Goal: Task Accomplishment & Management: Manage account settings

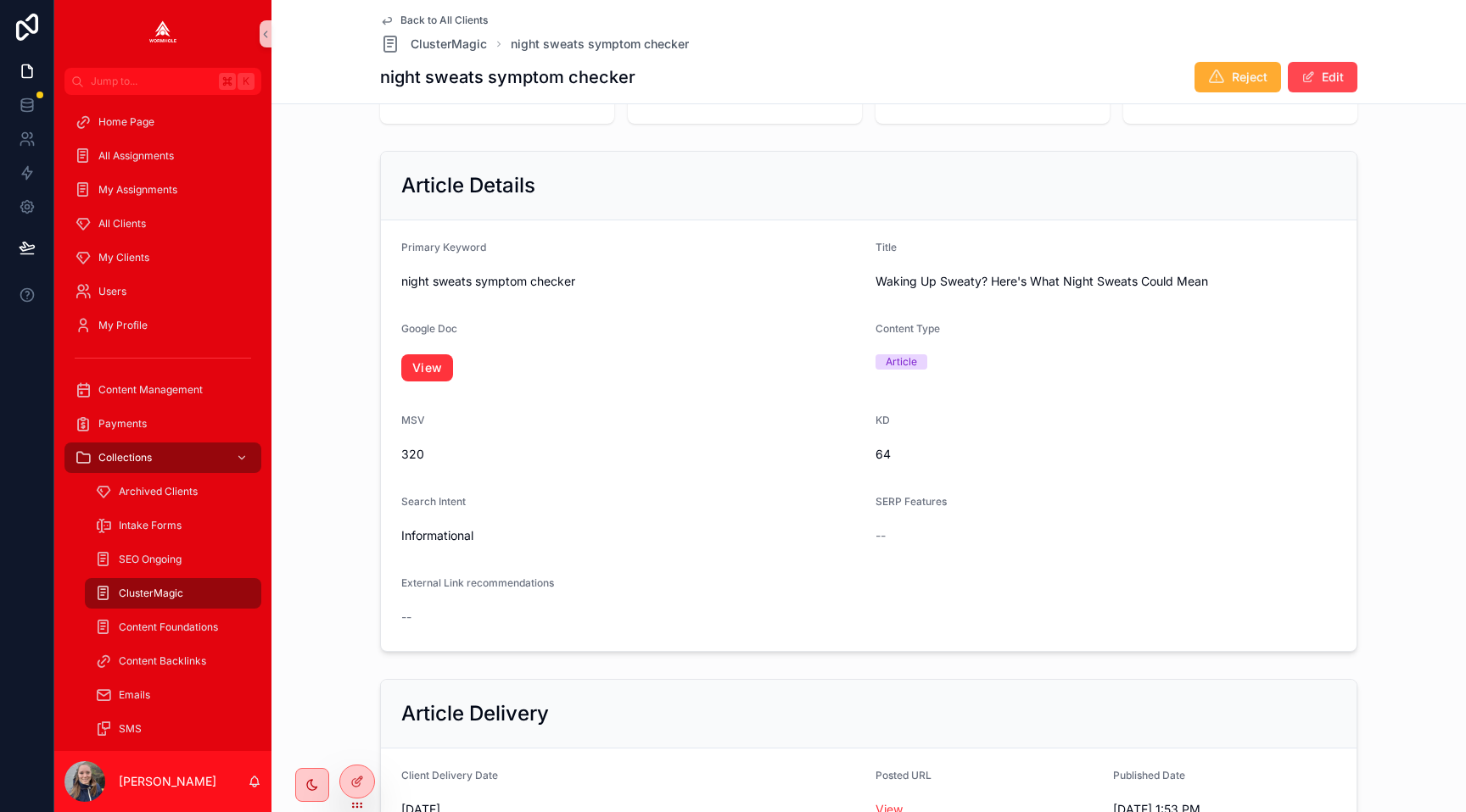
click at [1330, 76] on button "Edit" at bounding box center [1322, 77] width 69 height 31
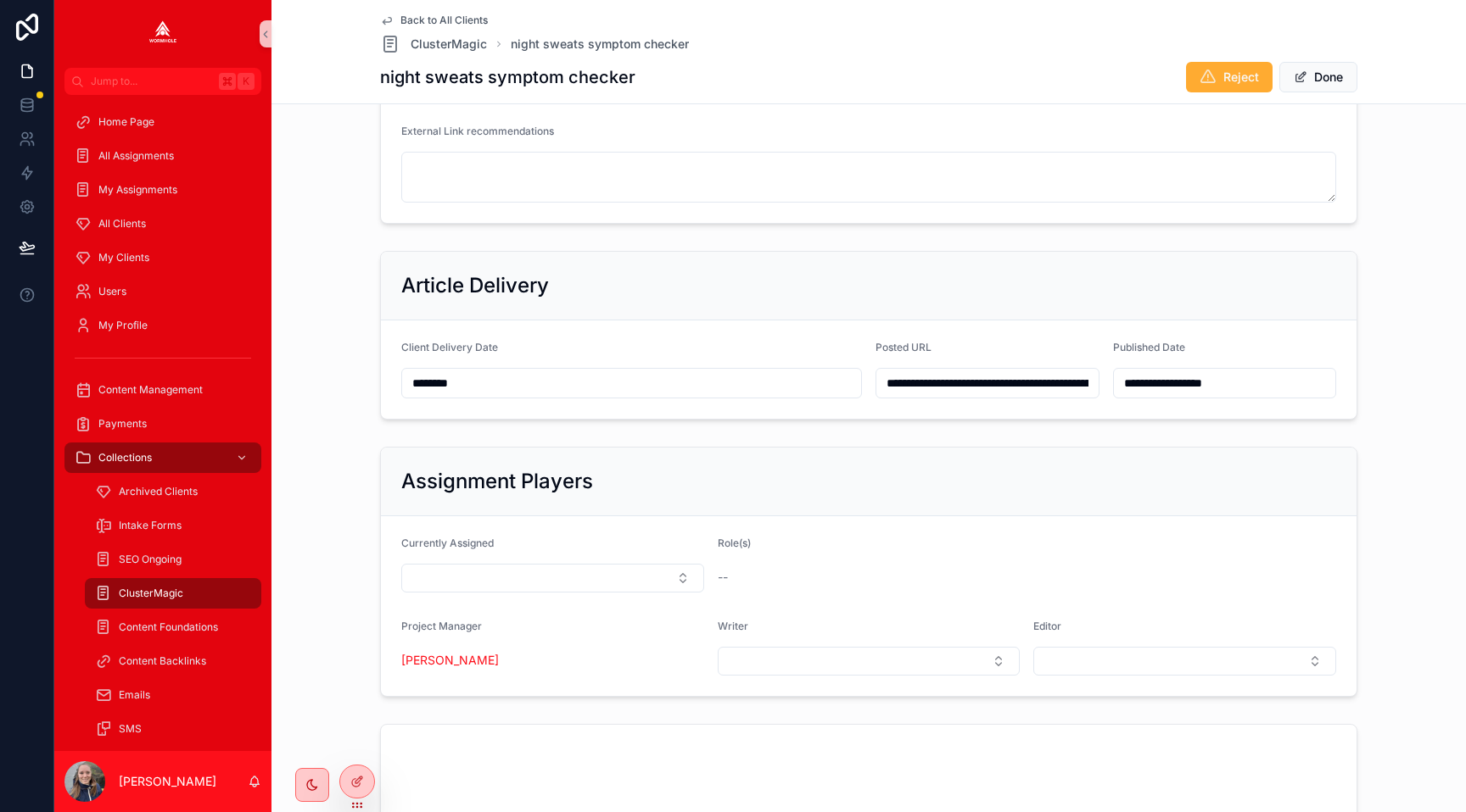
scroll to position [672, 0]
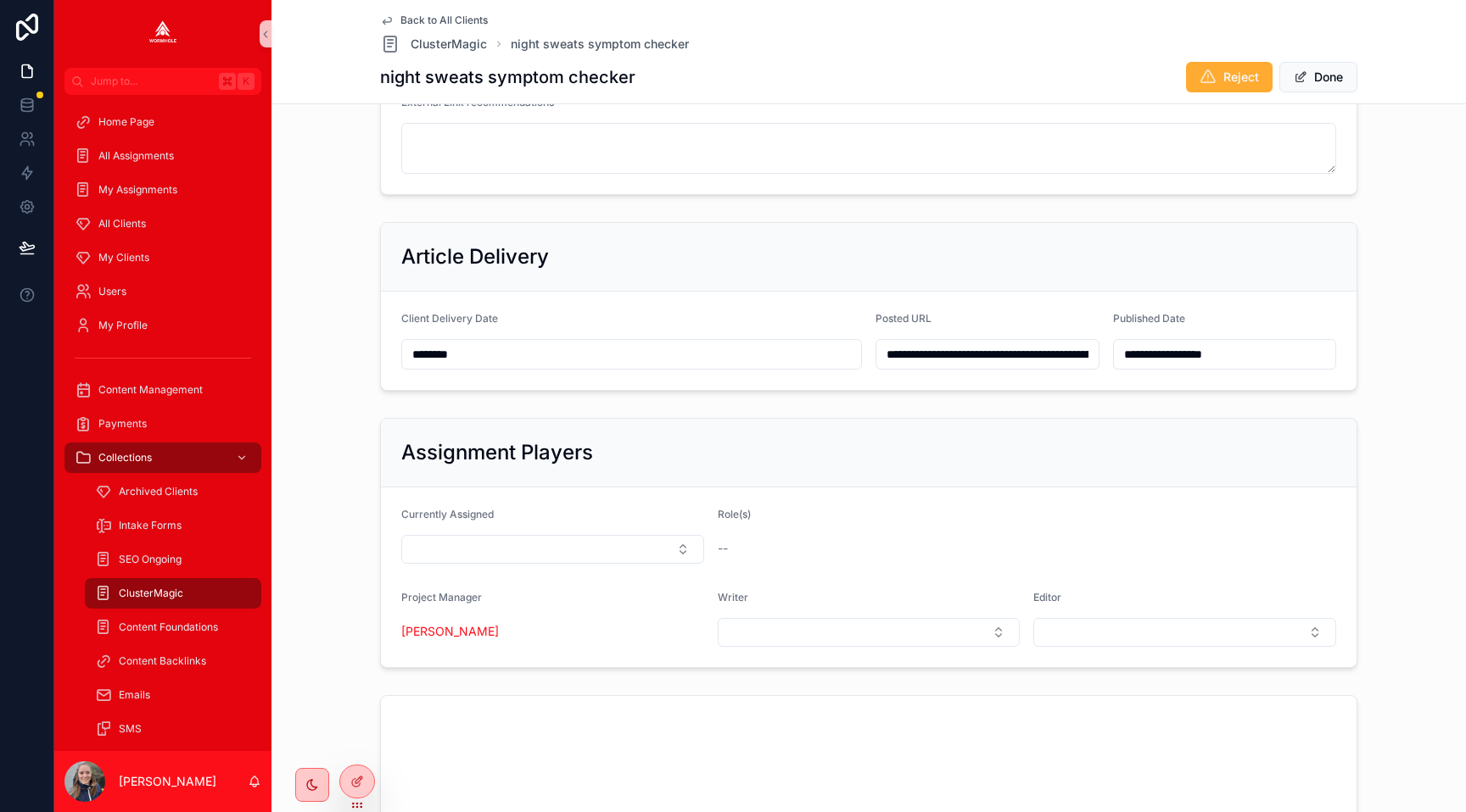
click at [953, 357] on input "**********" at bounding box center [986, 354] width 222 height 23
type input "**********"
click at [1305, 78] on button "Done" at bounding box center [1317, 77] width 78 height 31
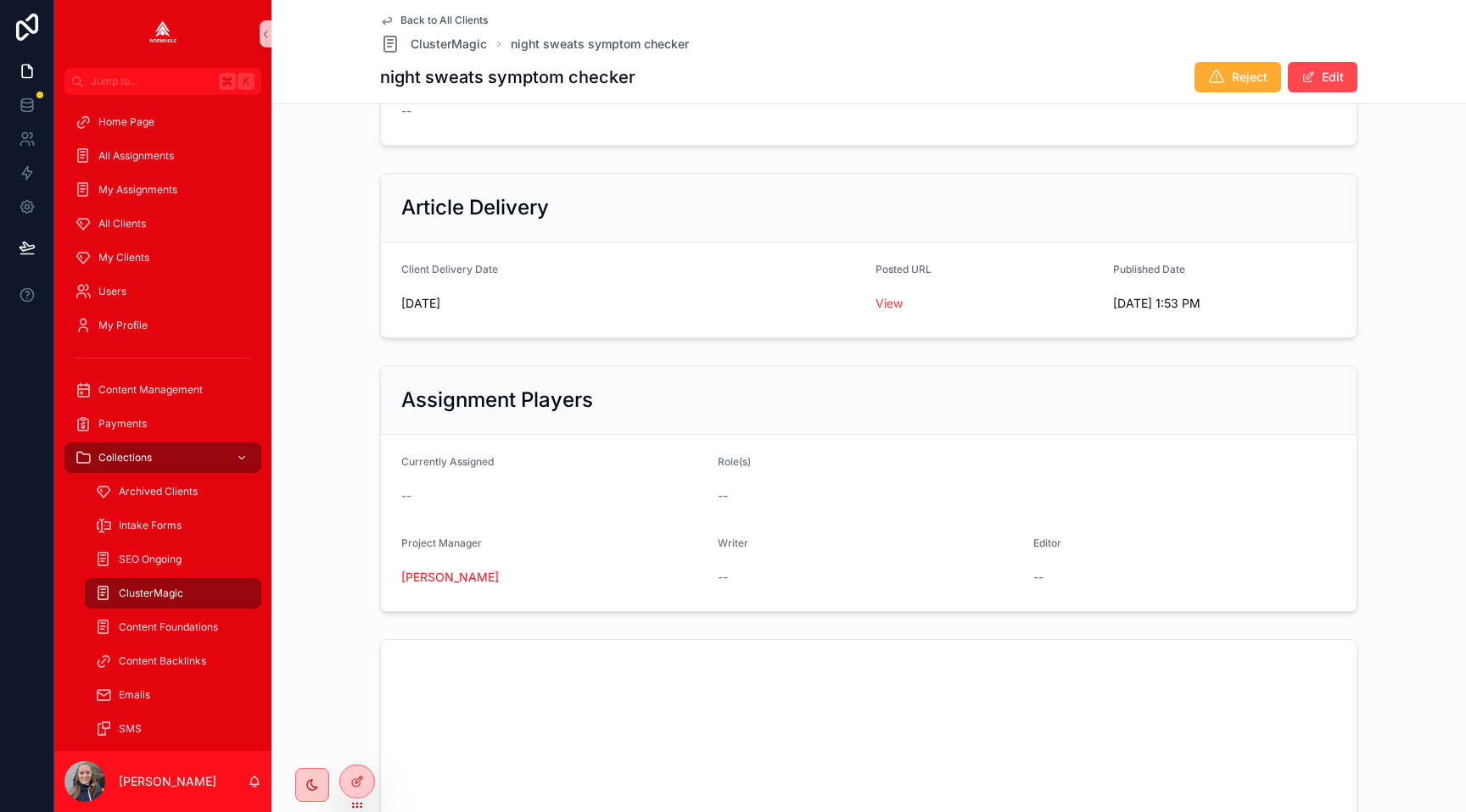
scroll to position [669, 0]
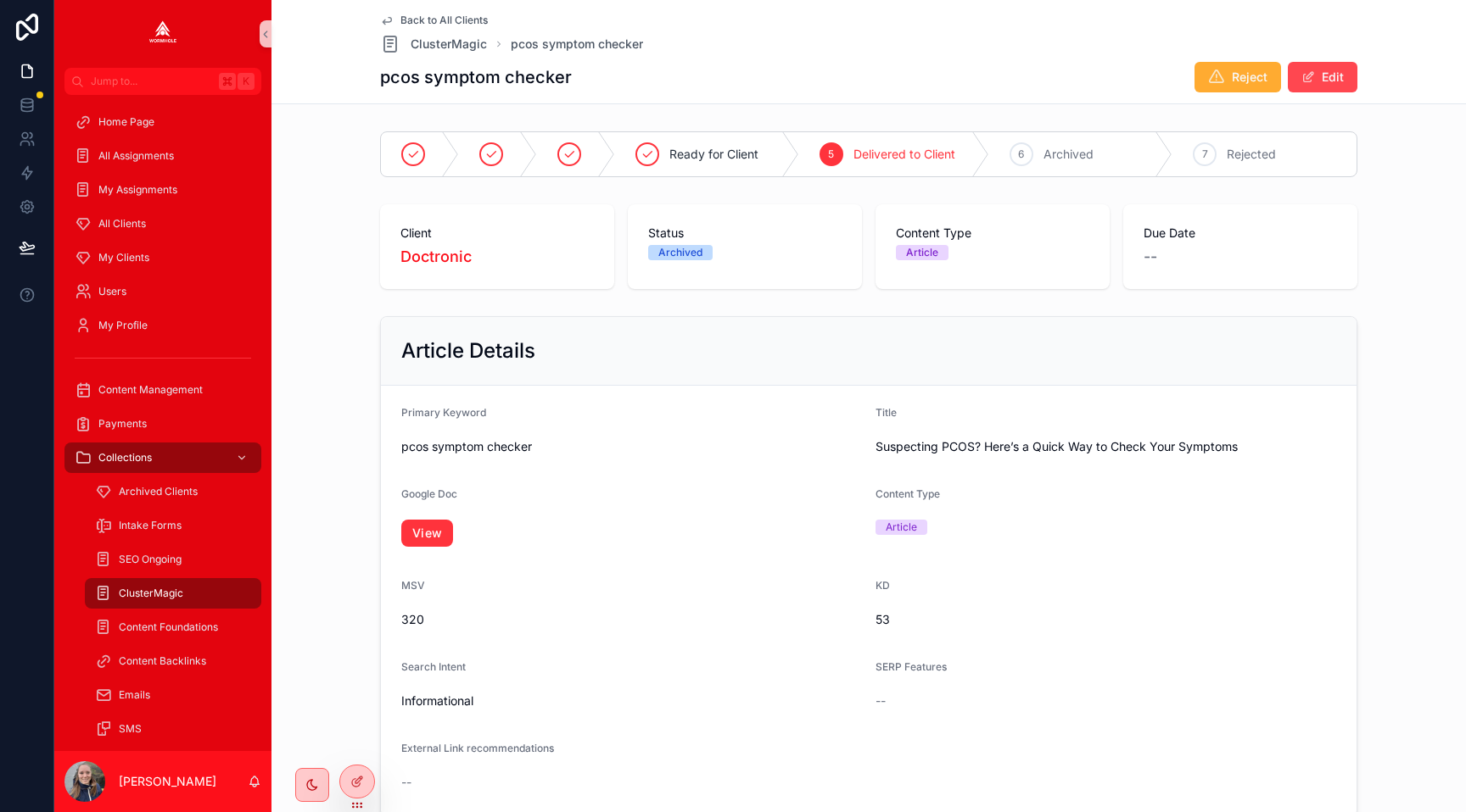
scroll to position [278, 0]
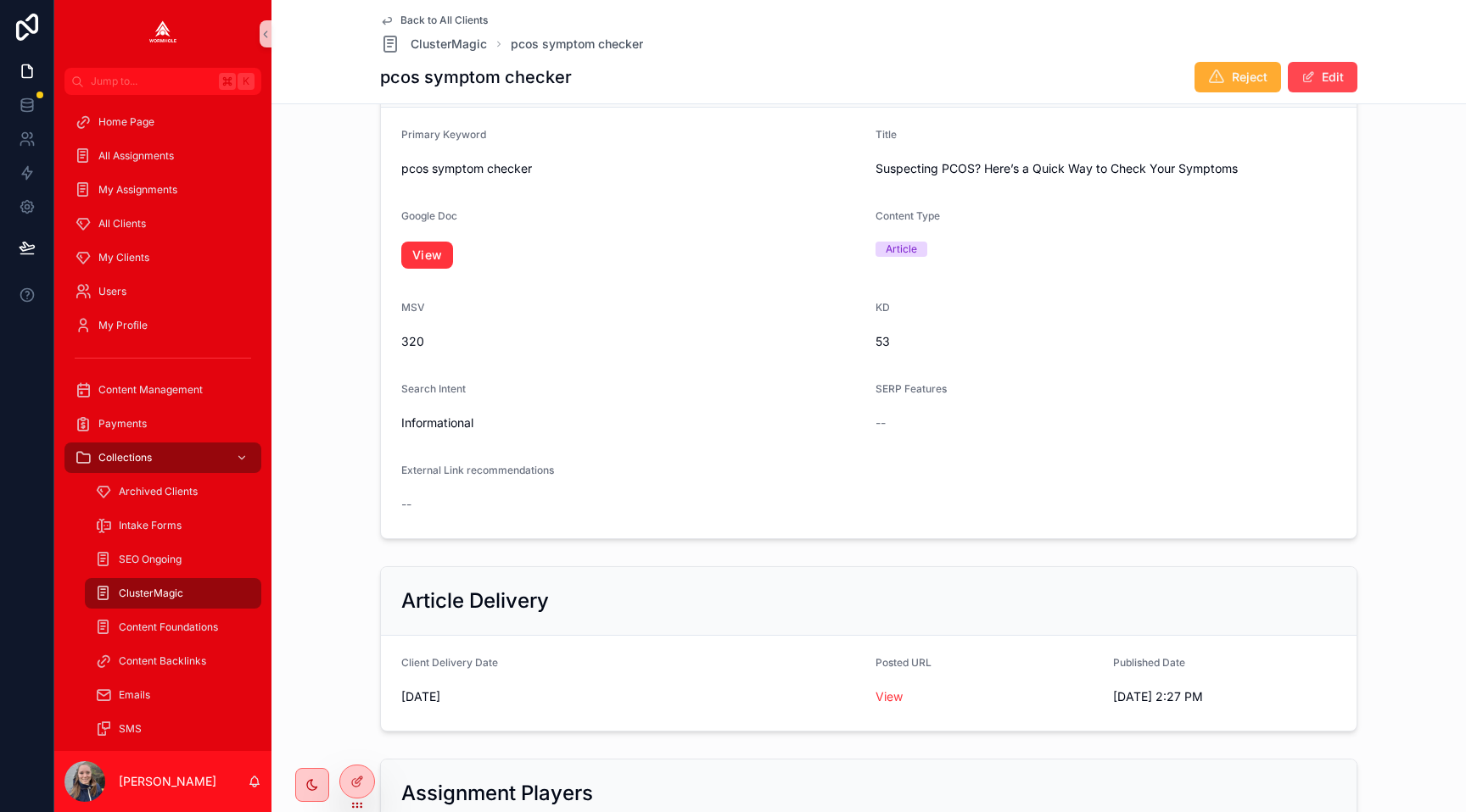
click at [1311, 71] on span "scrollable content" at bounding box center [1308, 77] width 13 height 13
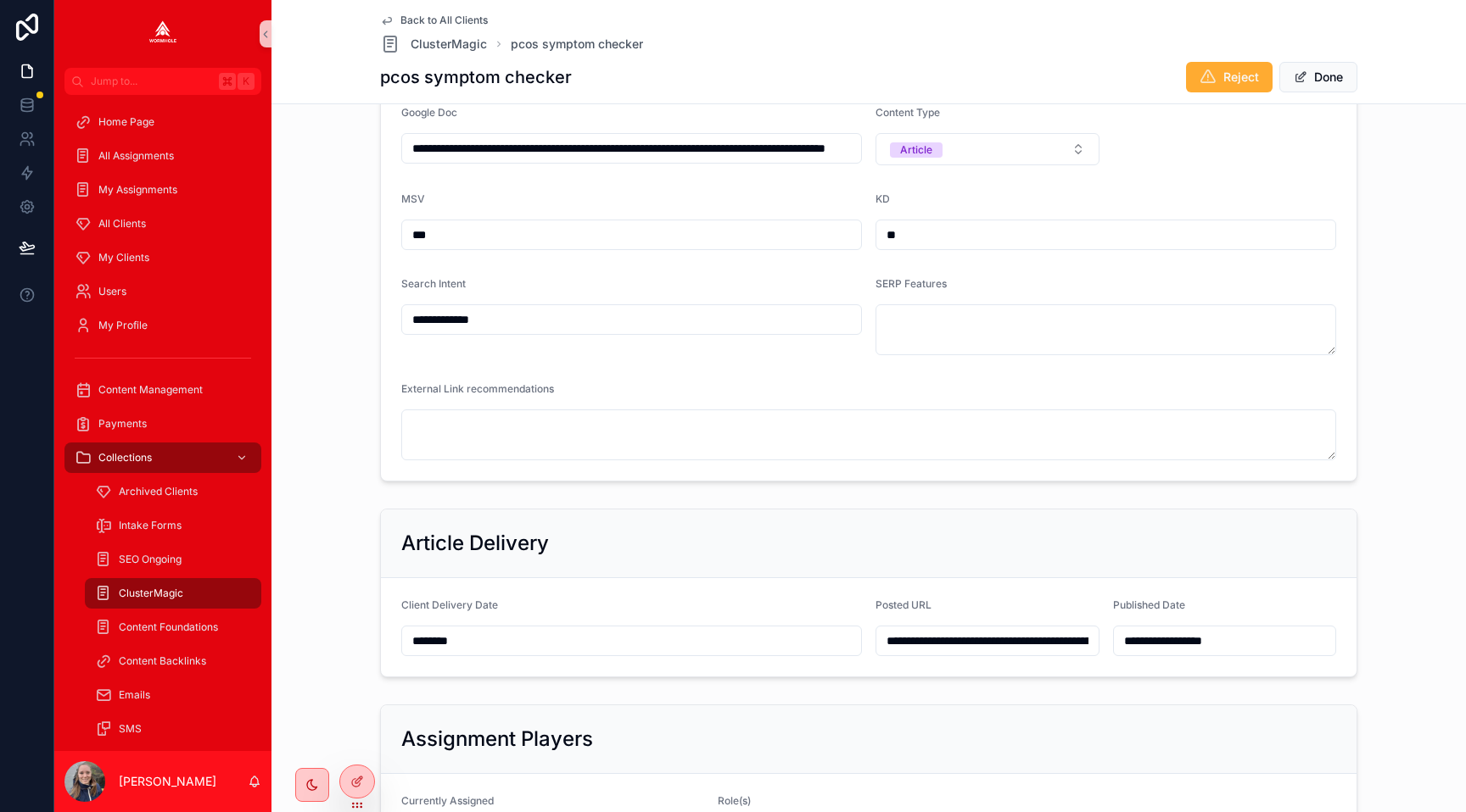
scroll to position [431, 0]
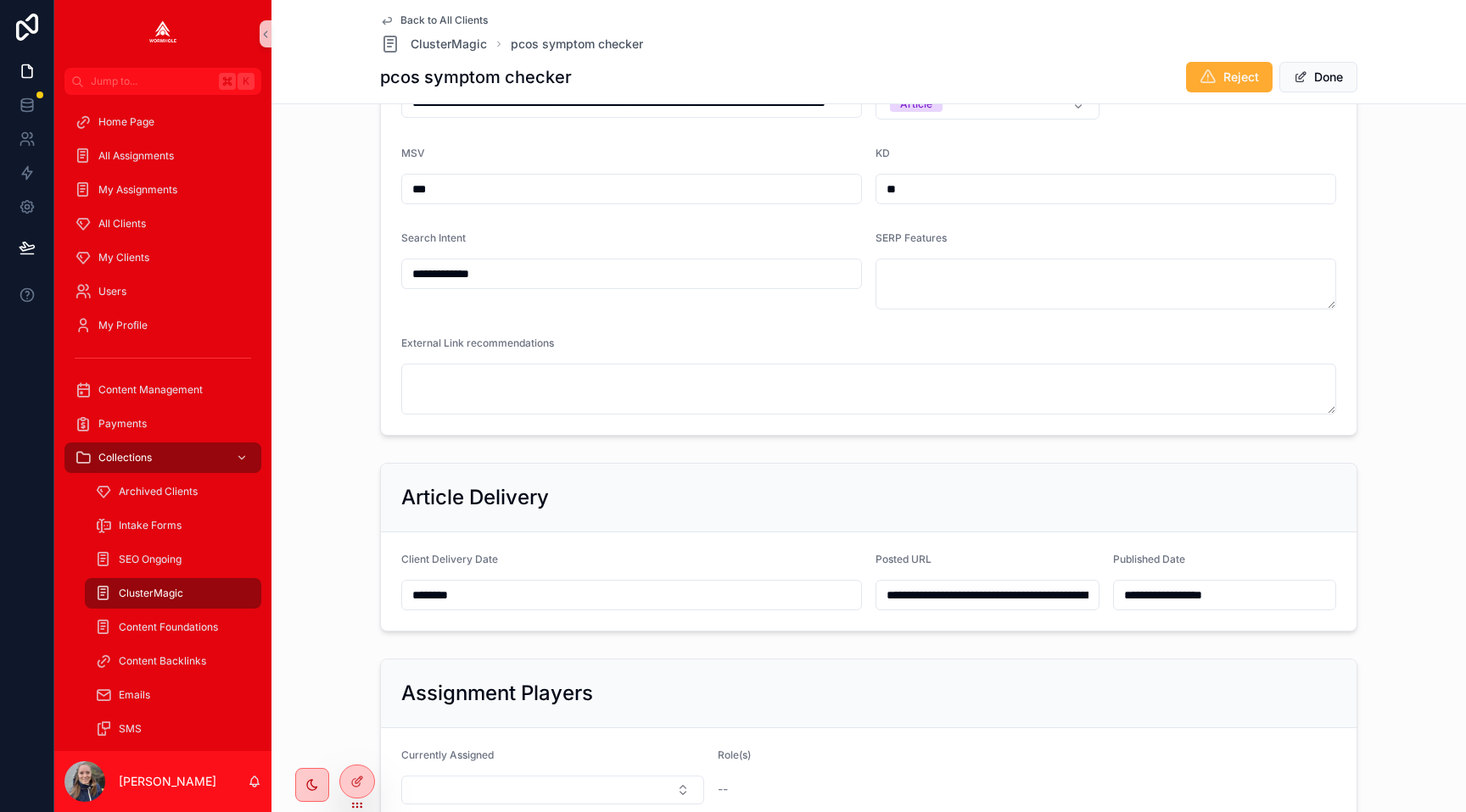
click at [931, 597] on input "**********" at bounding box center [986, 595] width 222 height 23
type input "**********"
click at [1423, 432] on div "**********" at bounding box center [868, 161] width 1180 height 564
click at [1314, 76] on button "Done" at bounding box center [1317, 77] width 78 height 31
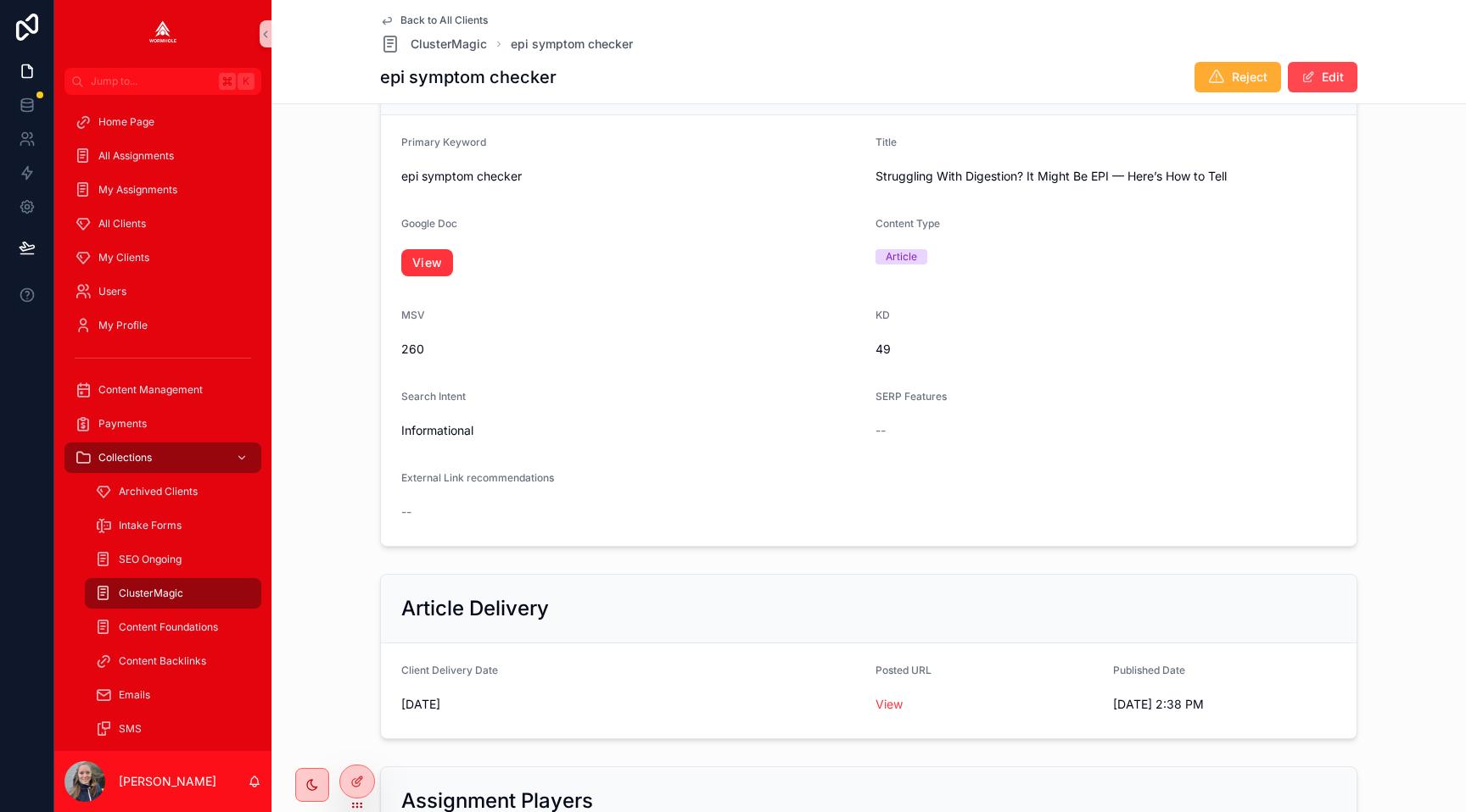
click at [1343, 72] on button "Edit" at bounding box center [1322, 77] width 69 height 31
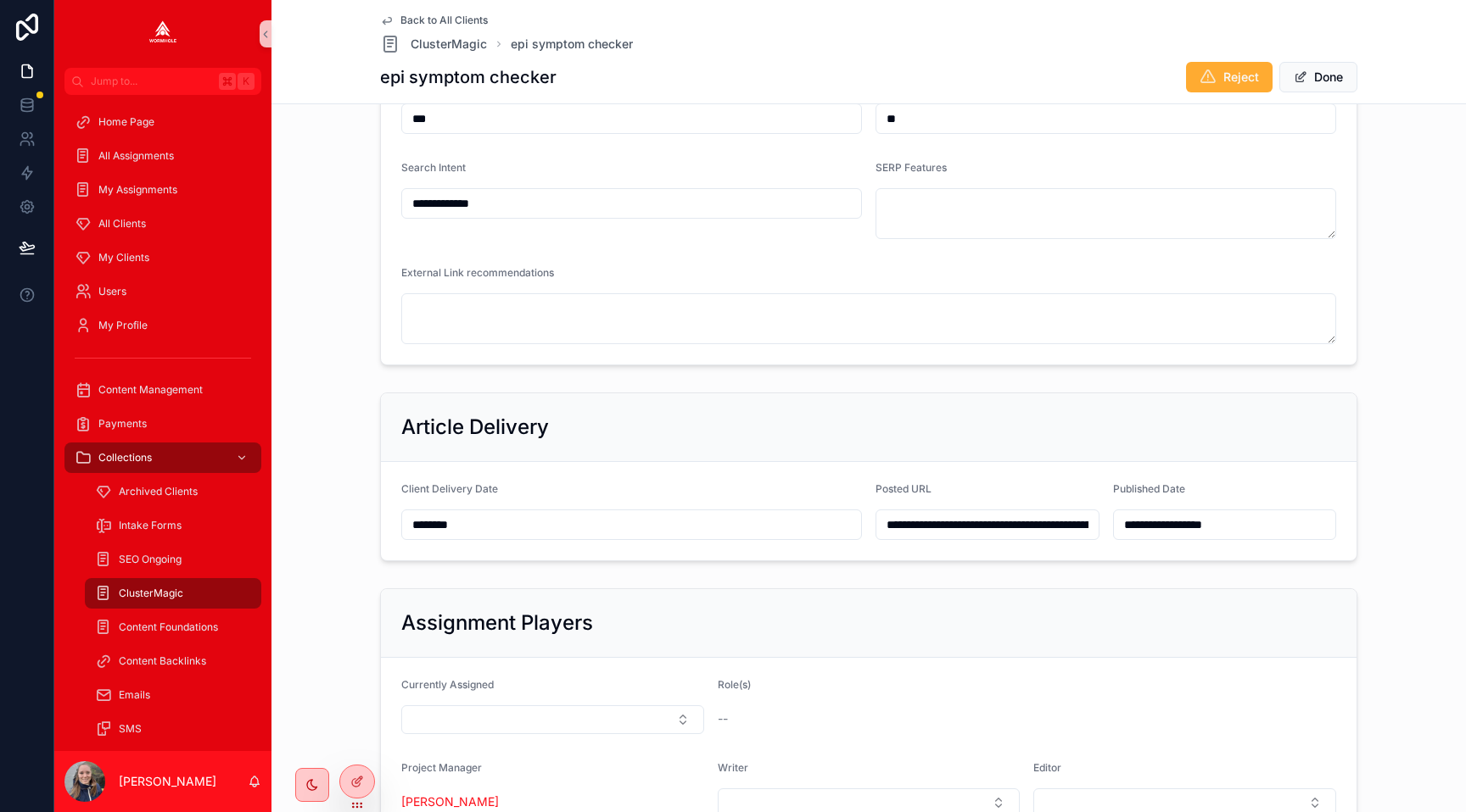
scroll to position [552, 0]
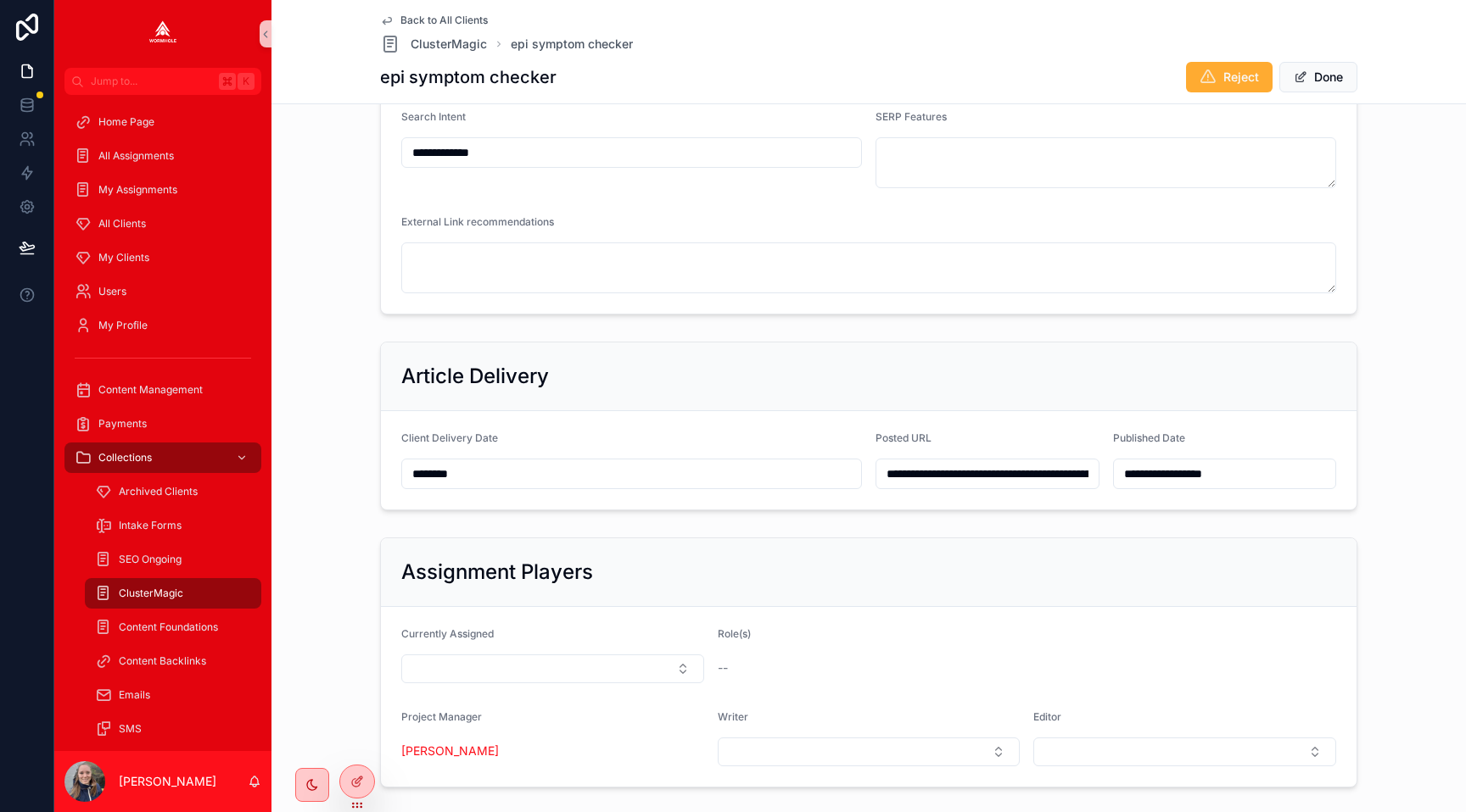
click at [948, 467] on input "**********" at bounding box center [986, 473] width 222 height 23
type input "**********"
click at [1388, 208] on div "**********" at bounding box center [868, 39] width 1180 height 564
click at [1316, 81] on button "Done" at bounding box center [1317, 77] width 78 height 31
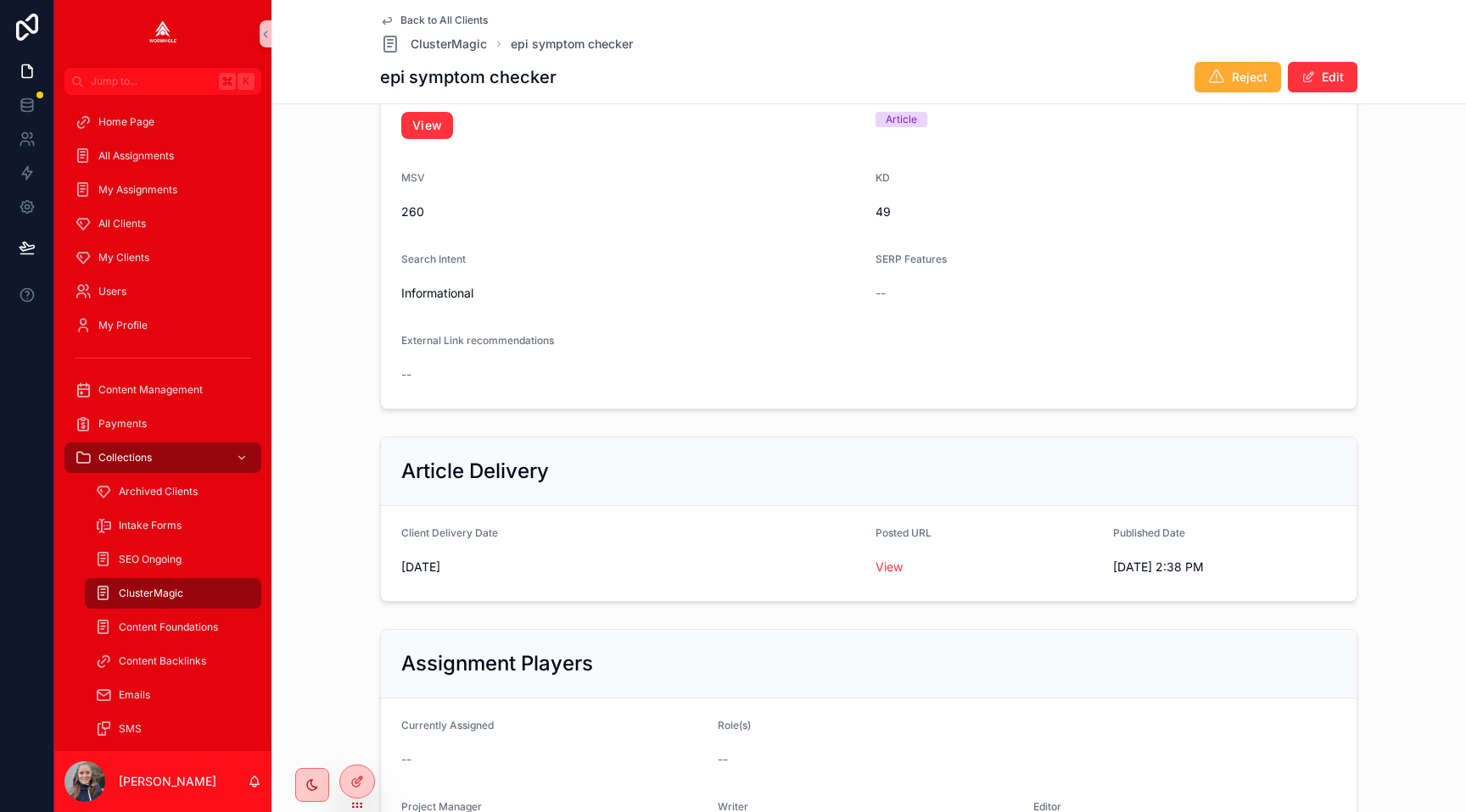
scroll to position [0, 0]
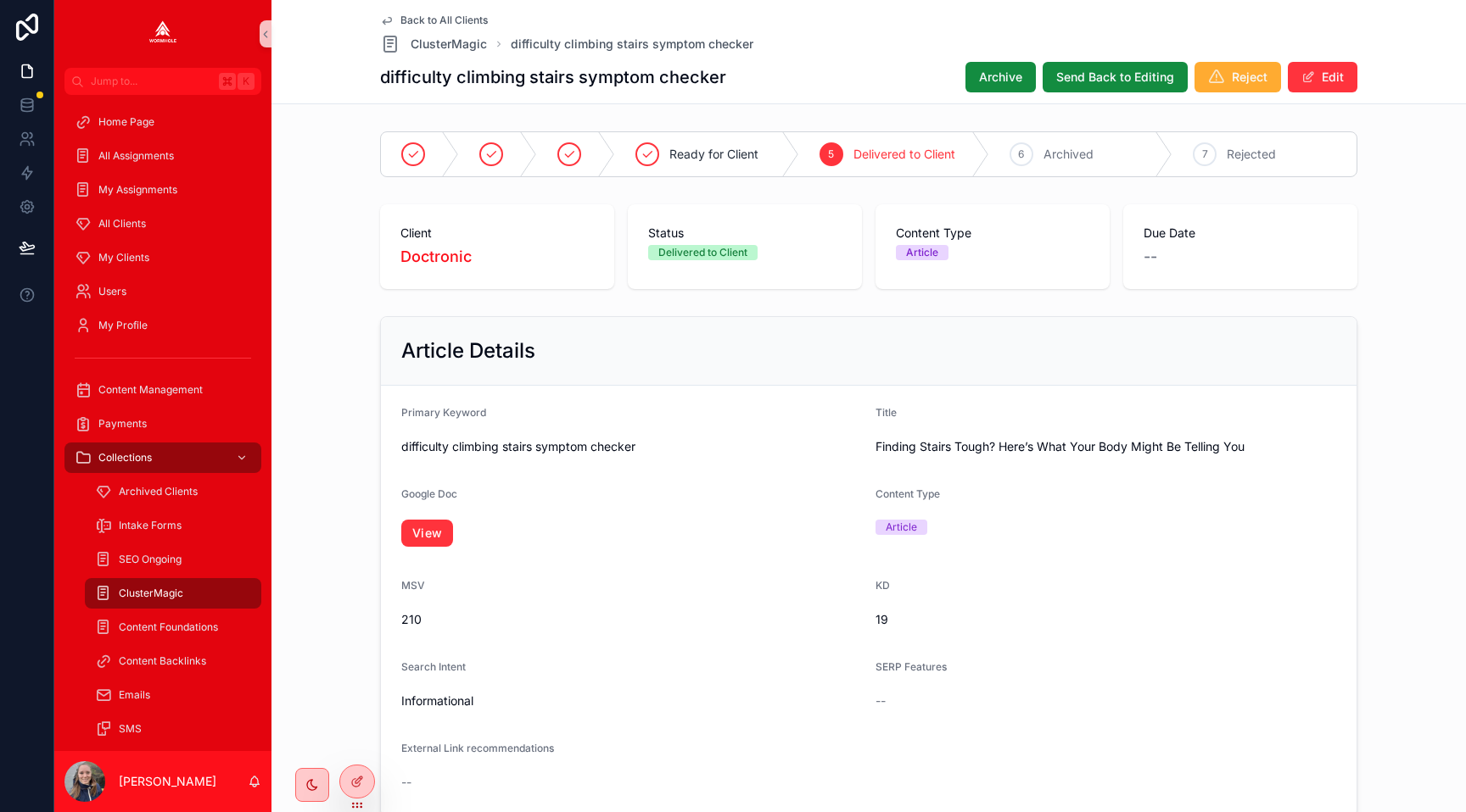
scroll to position [229, 0]
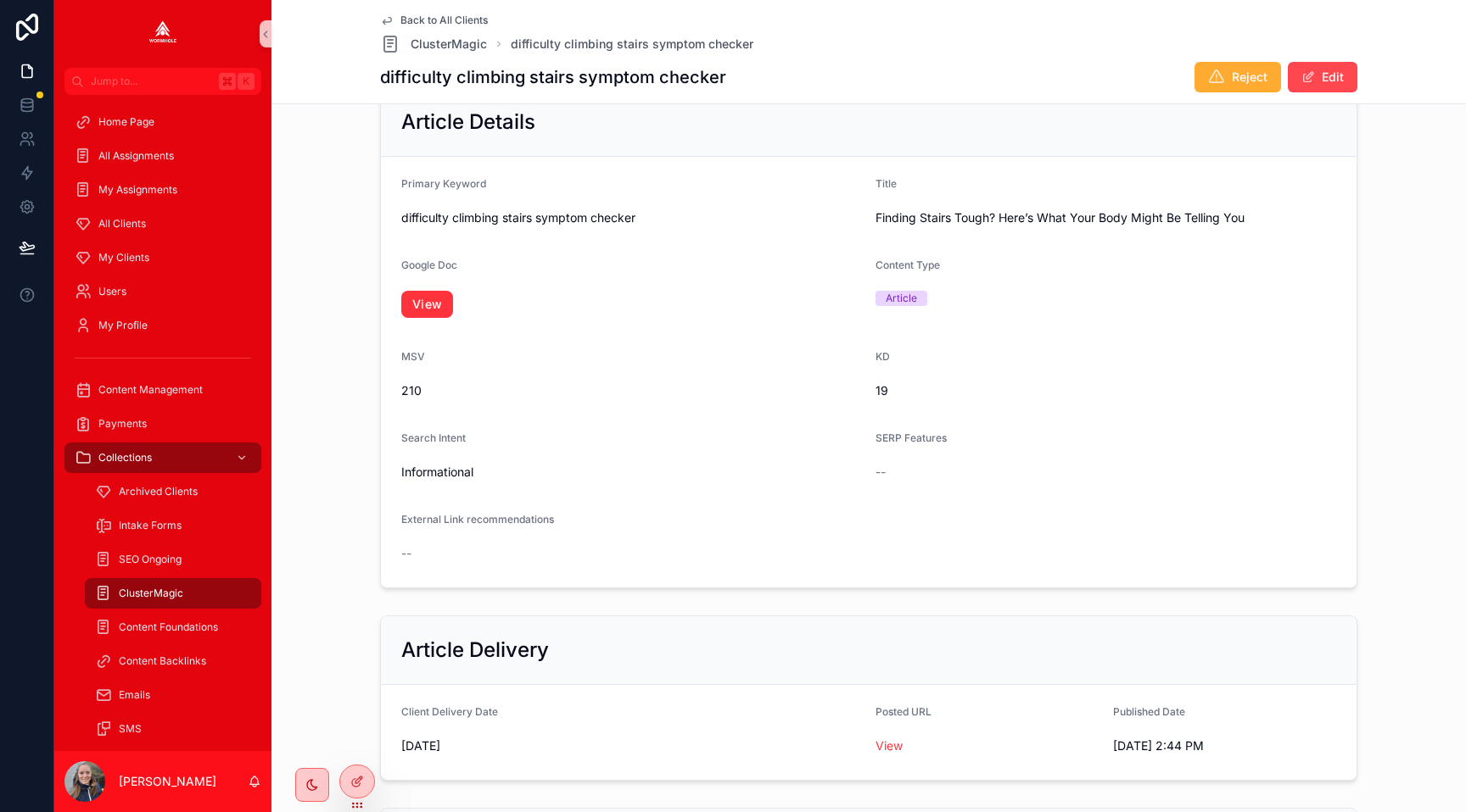
click at [1311, 80] on span "scrollable content" at bounding box center [1308, 77] width 13 height 13
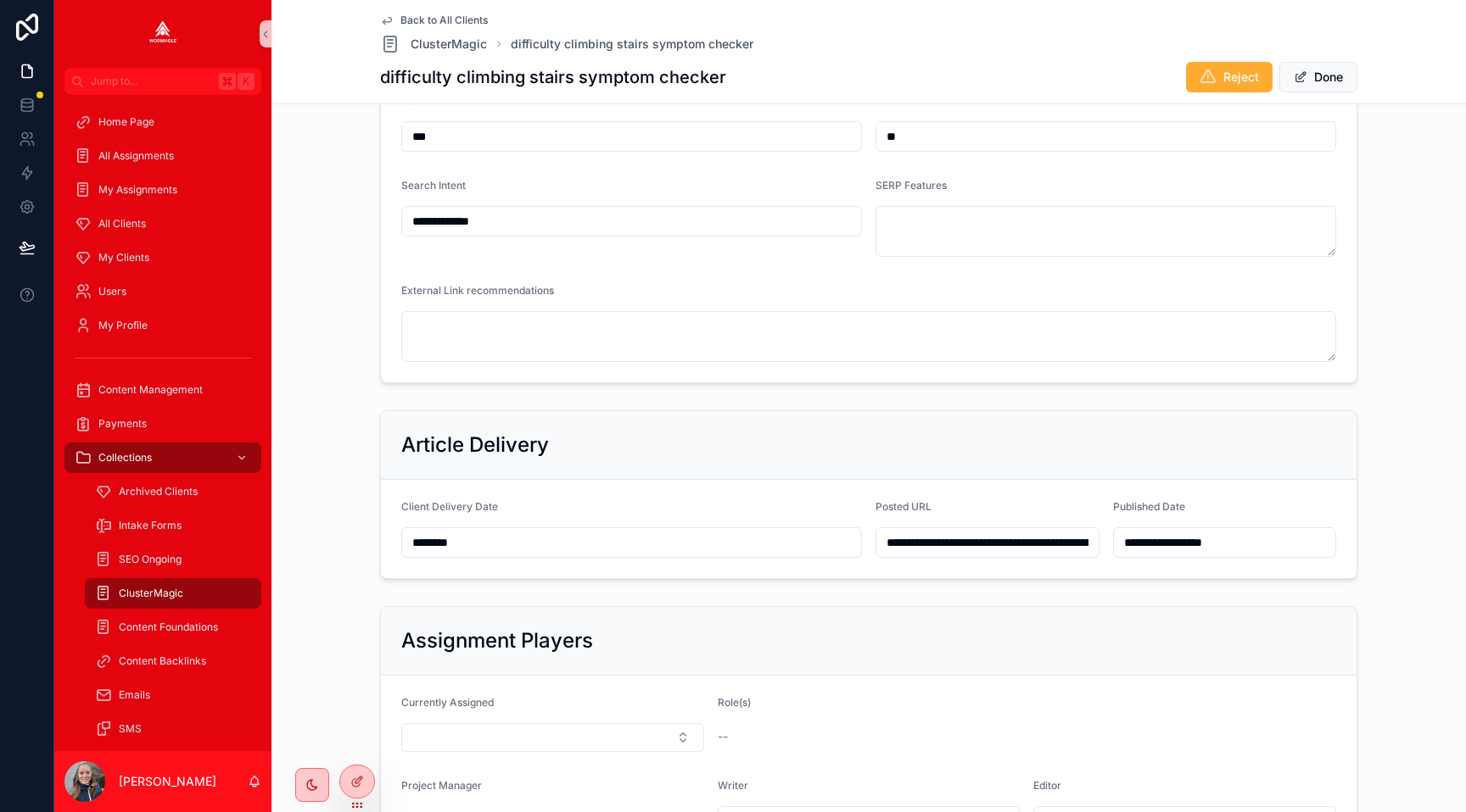
scroll to position [512, 0]
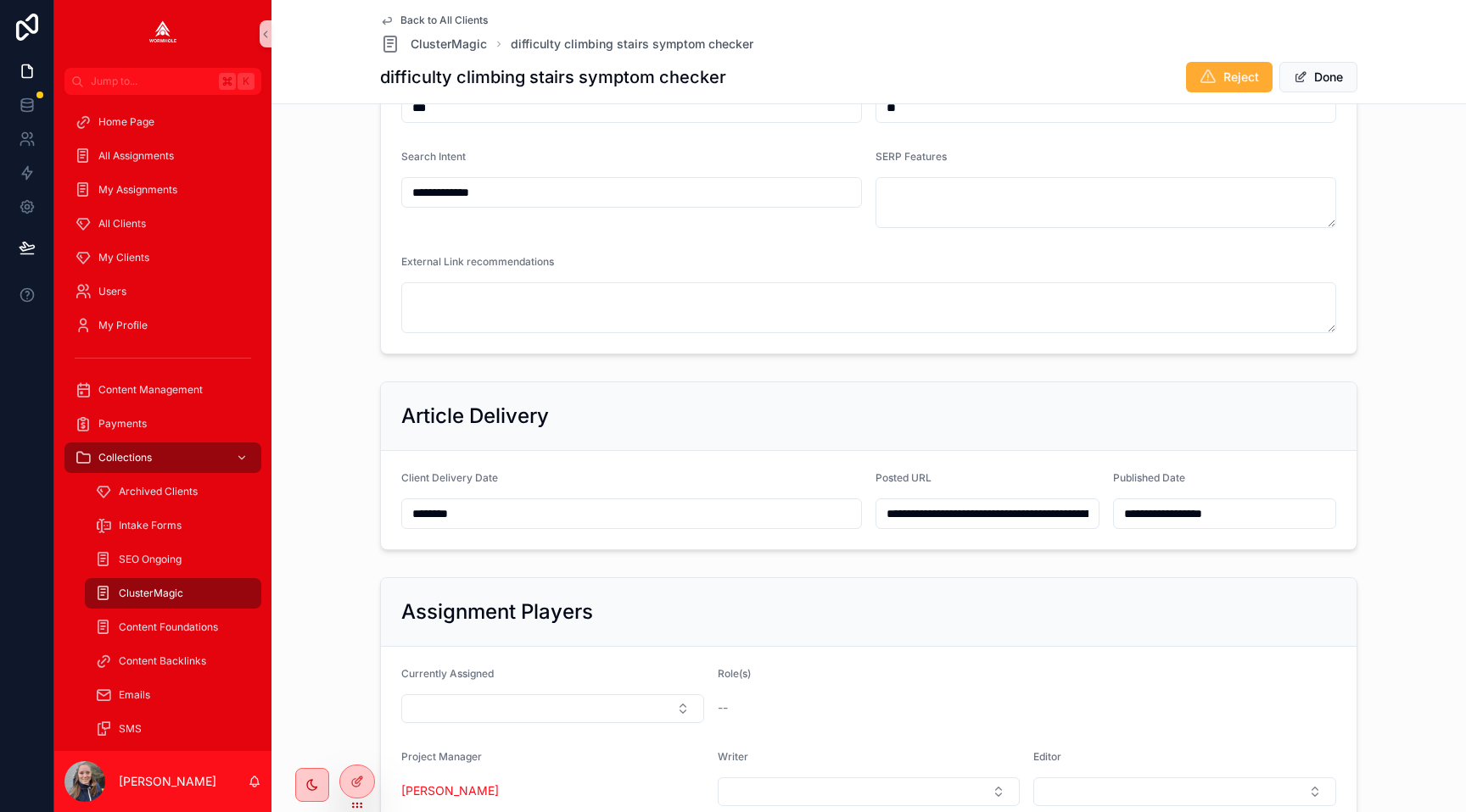
click at [942, 510] on input "**********" at bounding box center [986, 513] width 222 height 23
type input "**********"
click at [1395, 420] on div "**********" at bounding box center [868, 465] width 1180 height 183
click at [1315, 81] on button "Done" at bounding box center [1317, 77] width 78 height 31
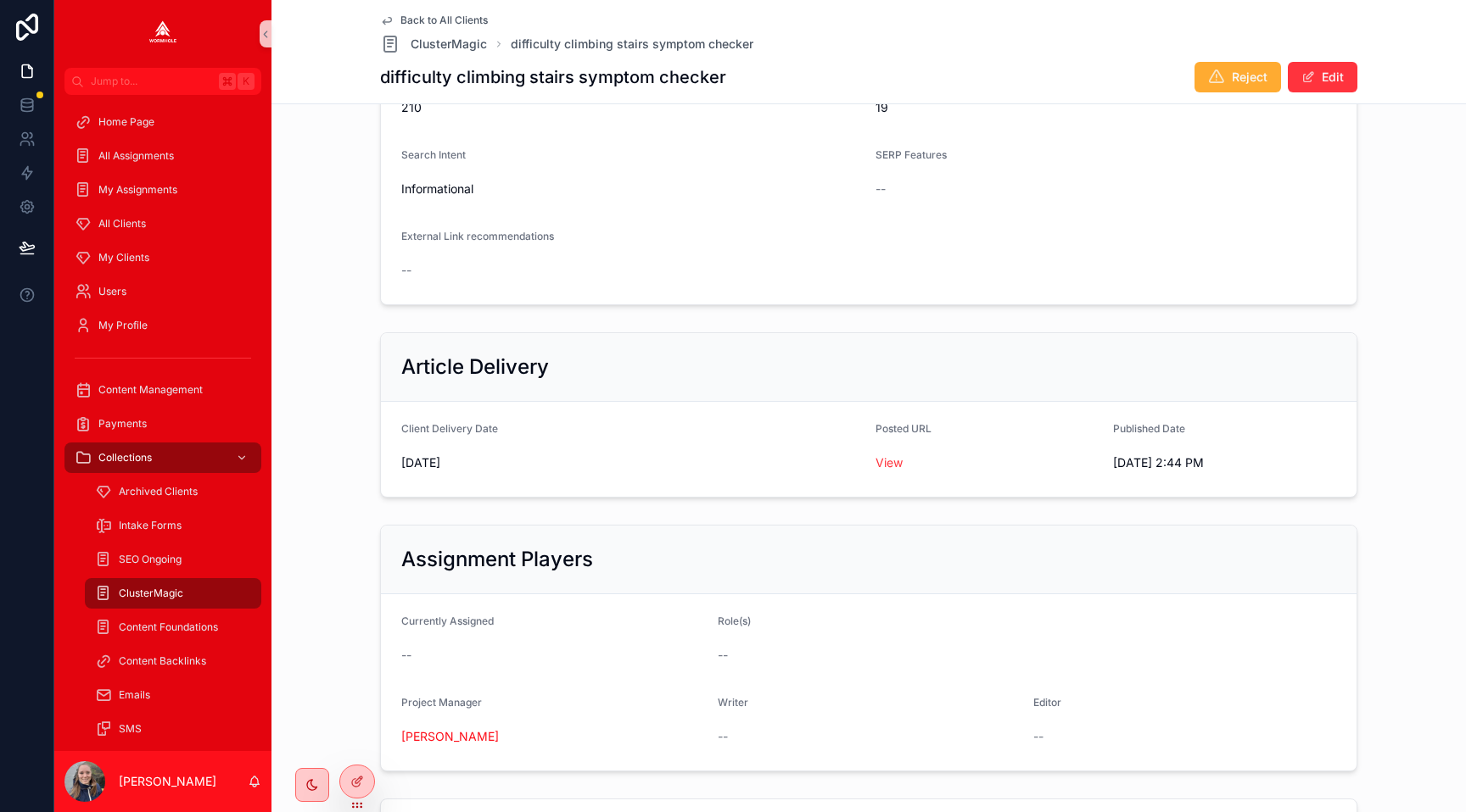
scroll to position [509, 0]
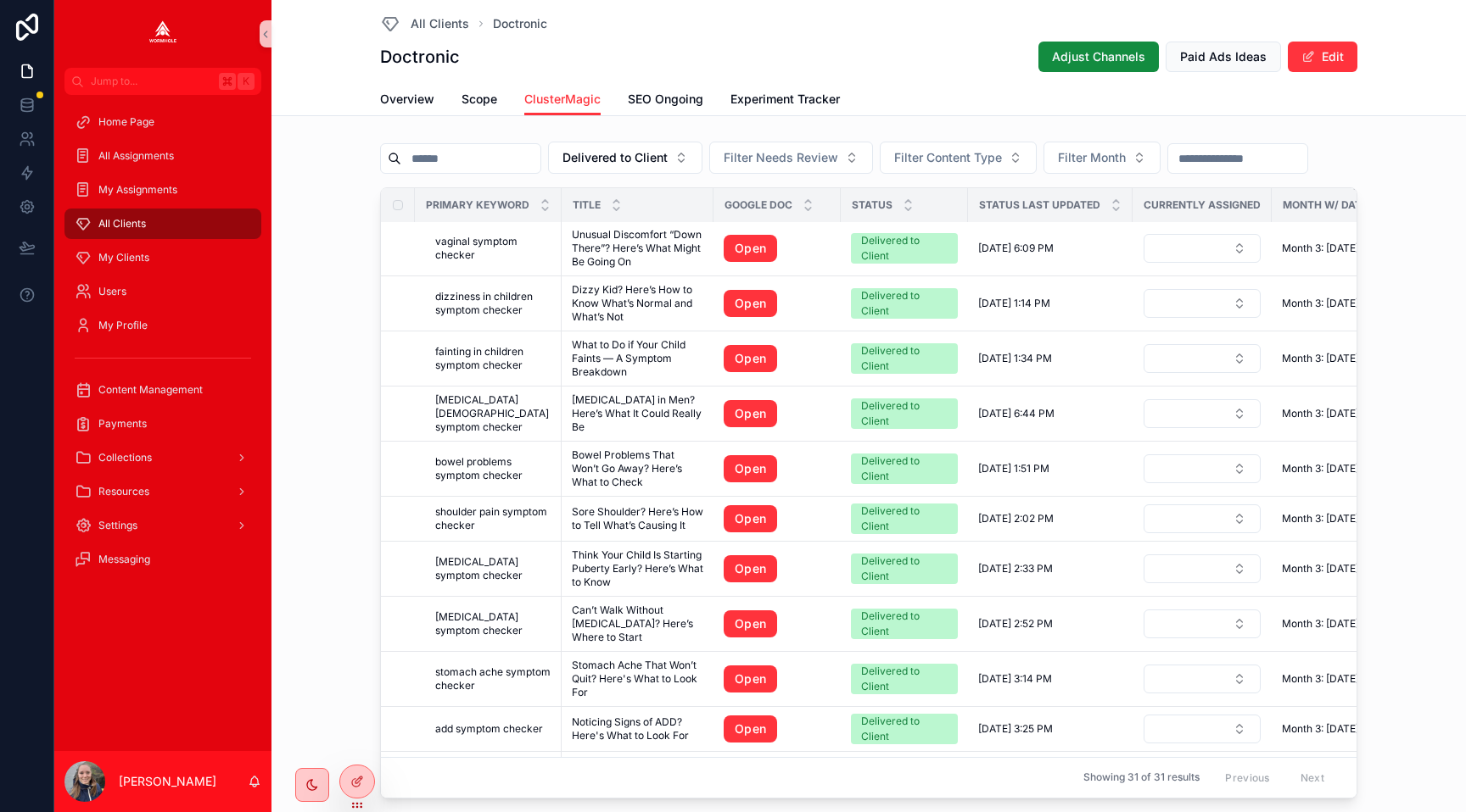
scroll to position [442, 0]
click at [475, 248] on span "vaginal symptom checker" at bounding box center [493, 249] width 116 height 27
click at [731, 243] on link "Open" at bounding box center [749, 249] width 53 height 27
click at [518, 310] on span "dizziness in children symptom checker" at bounding box center [493, 304] width 116 height 27
click at [740, 302] on link "Open" at bounding box center [749, 304] width 53 height 27
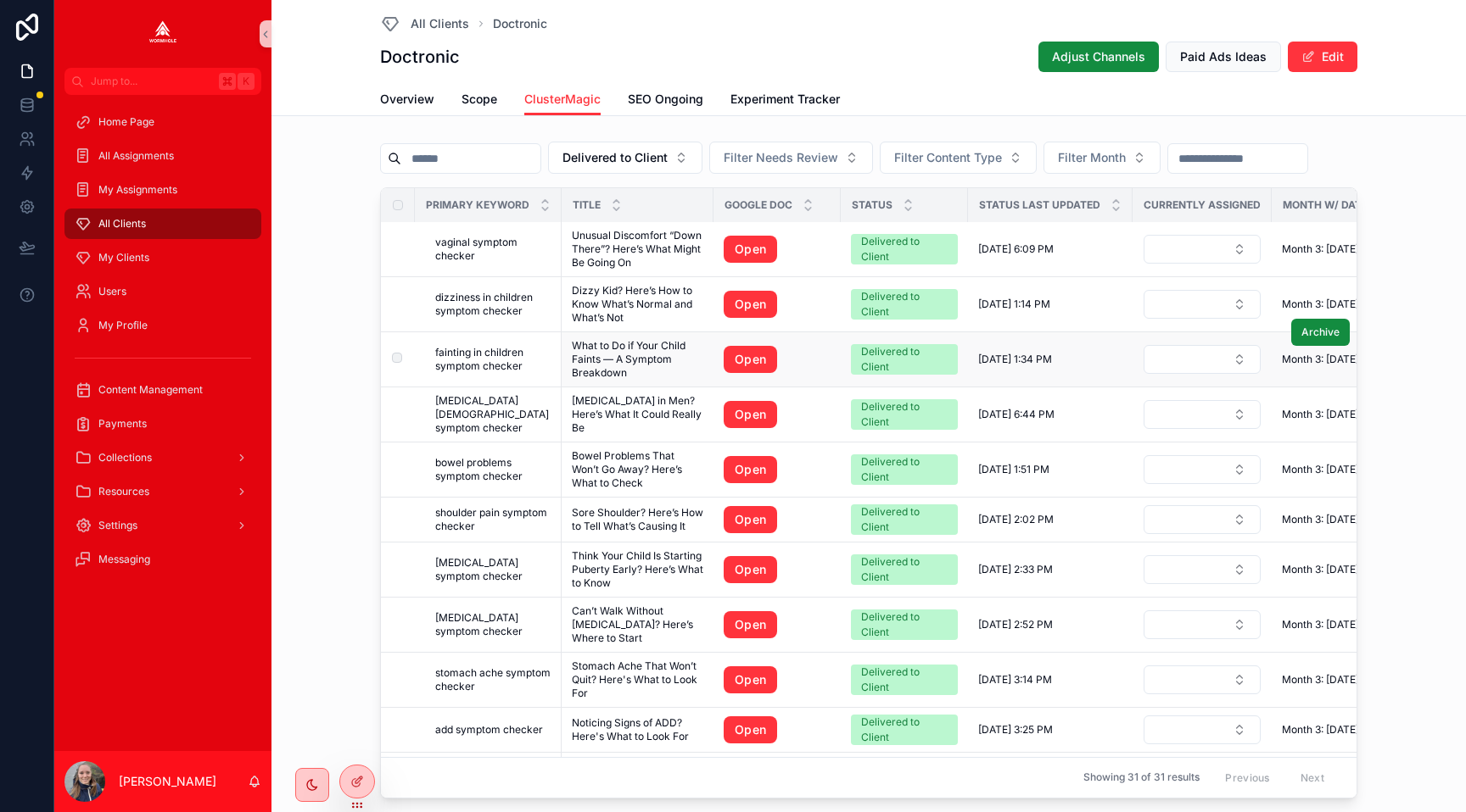
click at [472, 364] on span "fainting in children symptom checker" at bounding box center [493, 359] width 116 height 27
click at [731, 356] on link "Open" at bounding box center [749, 359] width 53 height 27
click at [507, 403] on span "pelvic pain male symptom checker" at bounding box center [493, 414] width 116 height 40
click at [738, 408] on link "Open" at bounding box center [749, 414] width 53 height 27
click at [497, 456] on span "bowel problems symptom checker" at bounding box center [493, 469] width 116 height 27
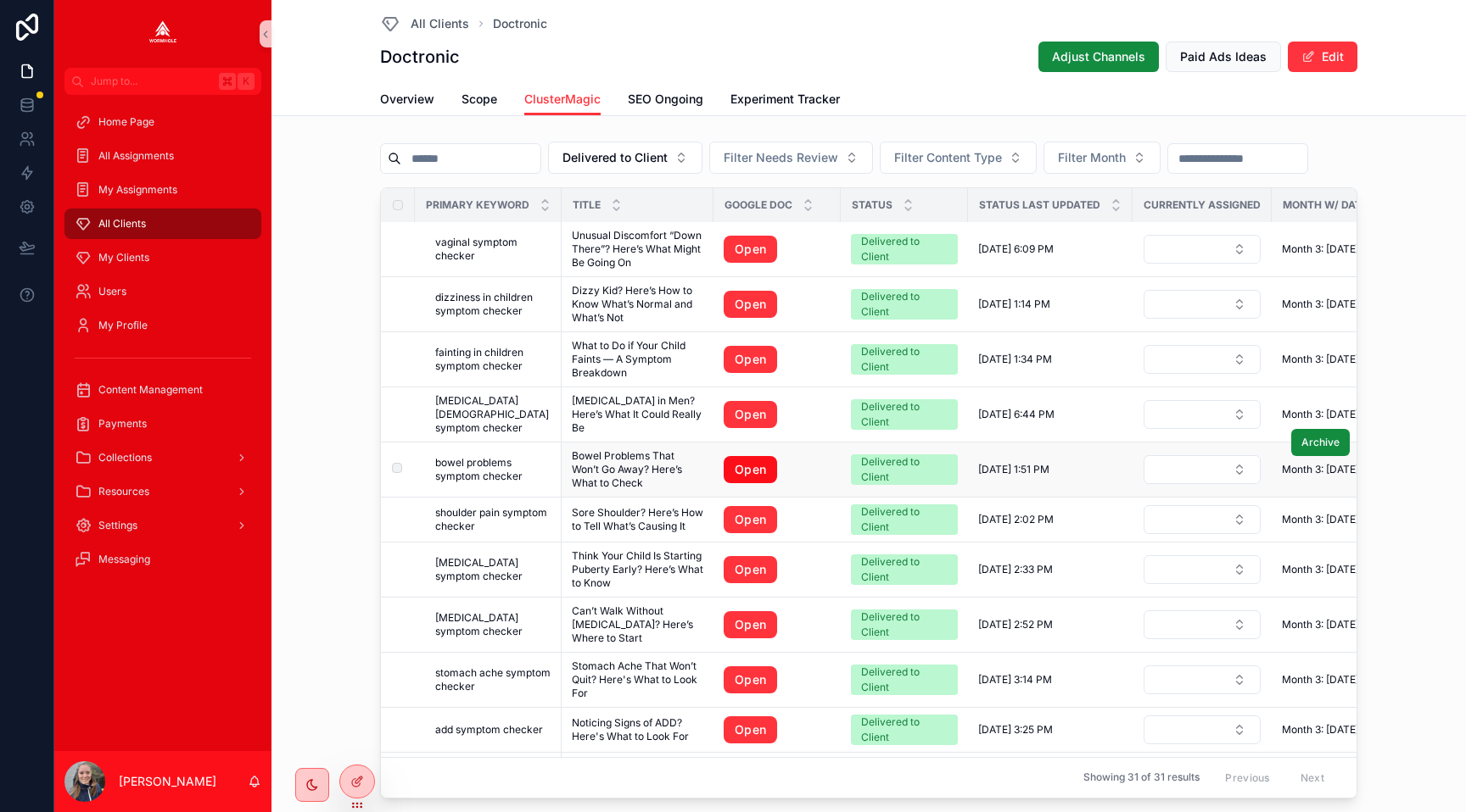
click at [749, 461] on link "Open" at bounding box center [749, 469] width 53 height 27
click at [532, 507] on span "shoulder pain symptom checker" at bounding box center [493, 520] width 116 height 27
click at [744, 510] on link "Open" at bounding box center [749, 520] width 53 height 27
click at [522, 560] on span "early puberty symptom checker" at bounding box center [493, 569] width 116 height 27
click at [741, 558] on link "Open" at bounding box center [749, 569] width 53 height 27
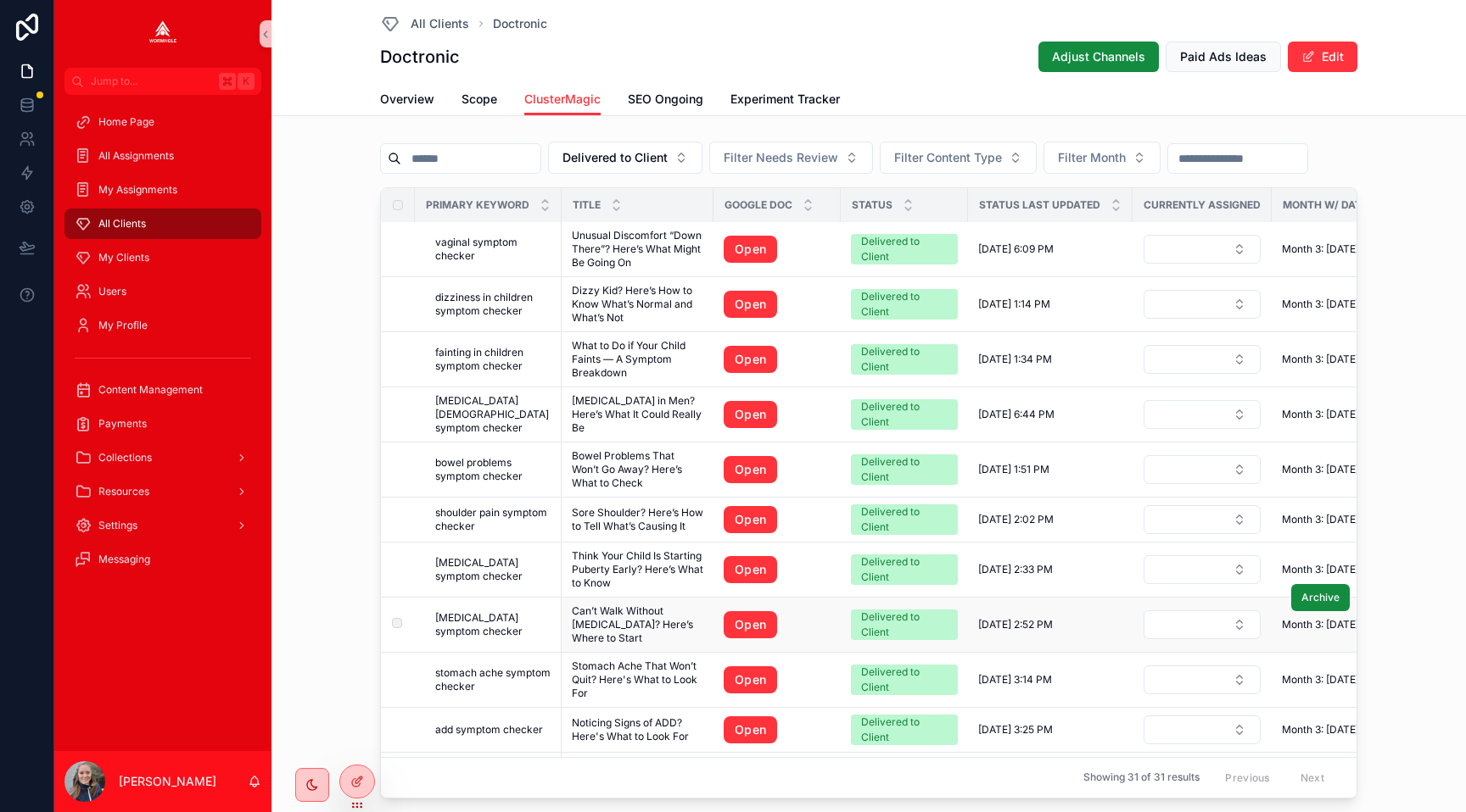
click at [489, 612] on span "foot pain symptom checker" at bounding box center [493, 625] width 116 height 27
click at [729, 612] on link "Open" at bounding box center [749, 625] width 53 height 27
click at [516, 667] on span "stomach ache symptom checker" at bounding box center [493, 680] width 116 height 27
click at [743, 667] on link "Open" at bounding box center [749, 680] width 53 height 27
click at [524, 723] on span "add symptom checker" at bounding box center [488, 730] width 108 height 13
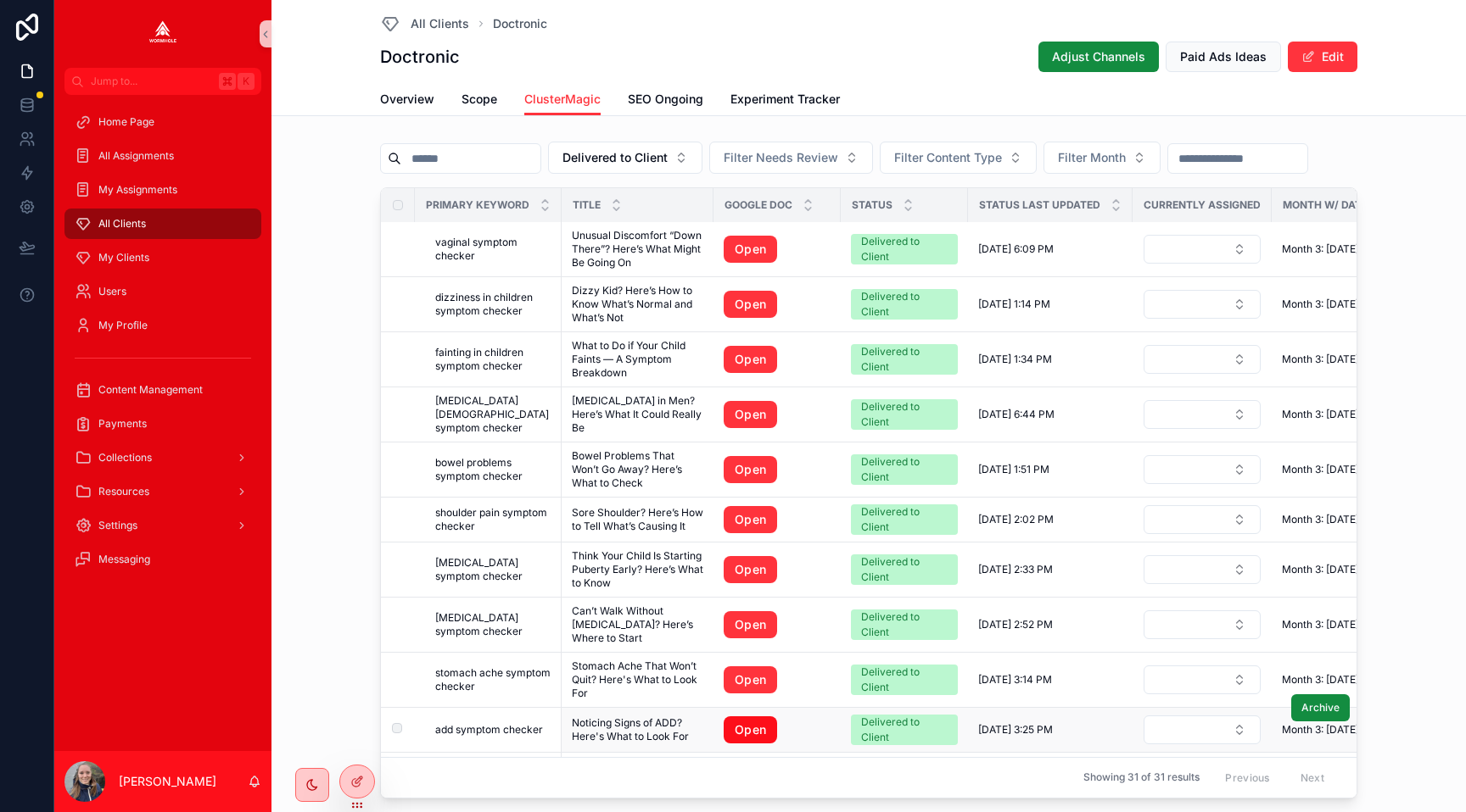
click at [758, 716] on link "Open" at bounding box center [749, 730] width 53 height 27
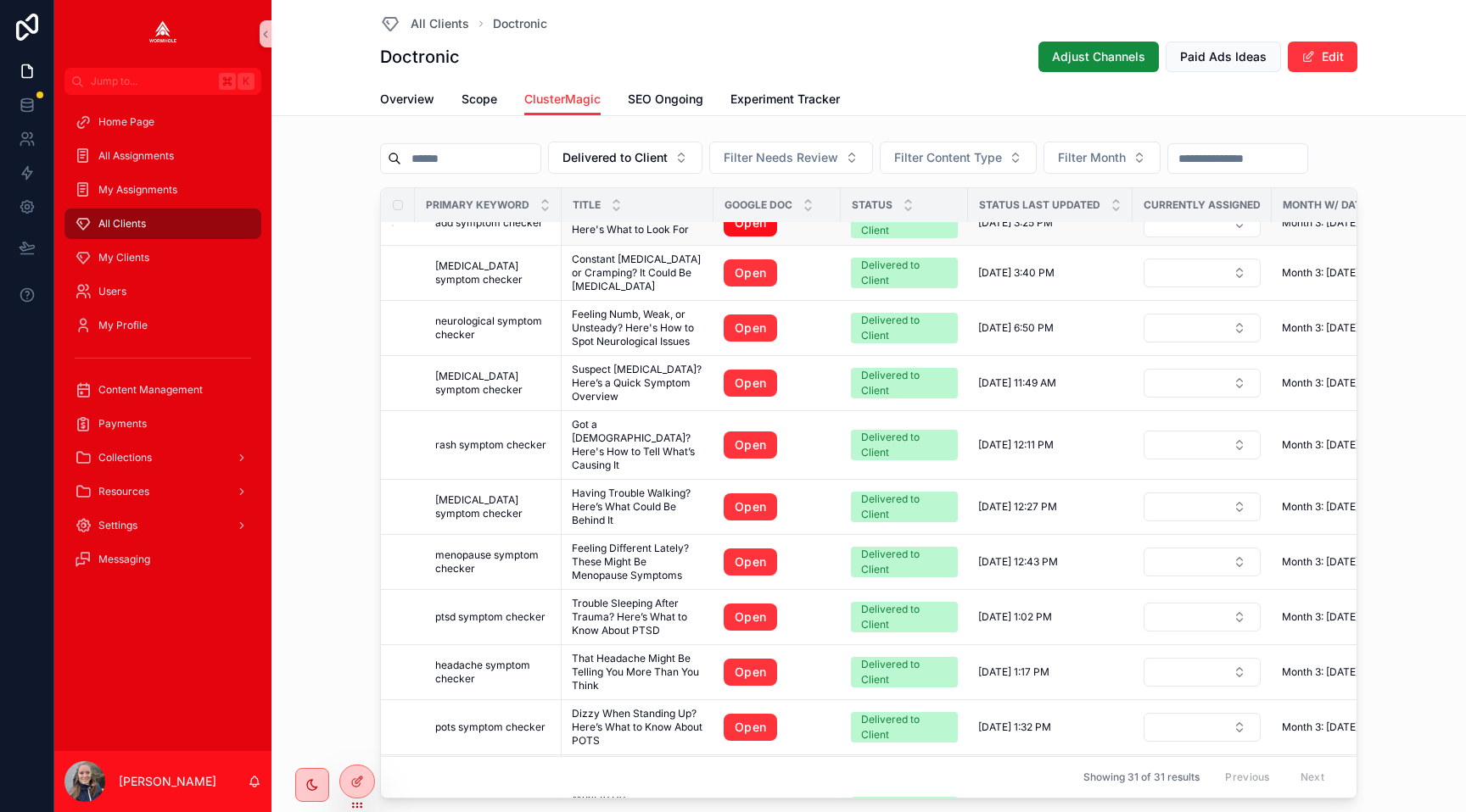
scroll to position [952, 0]
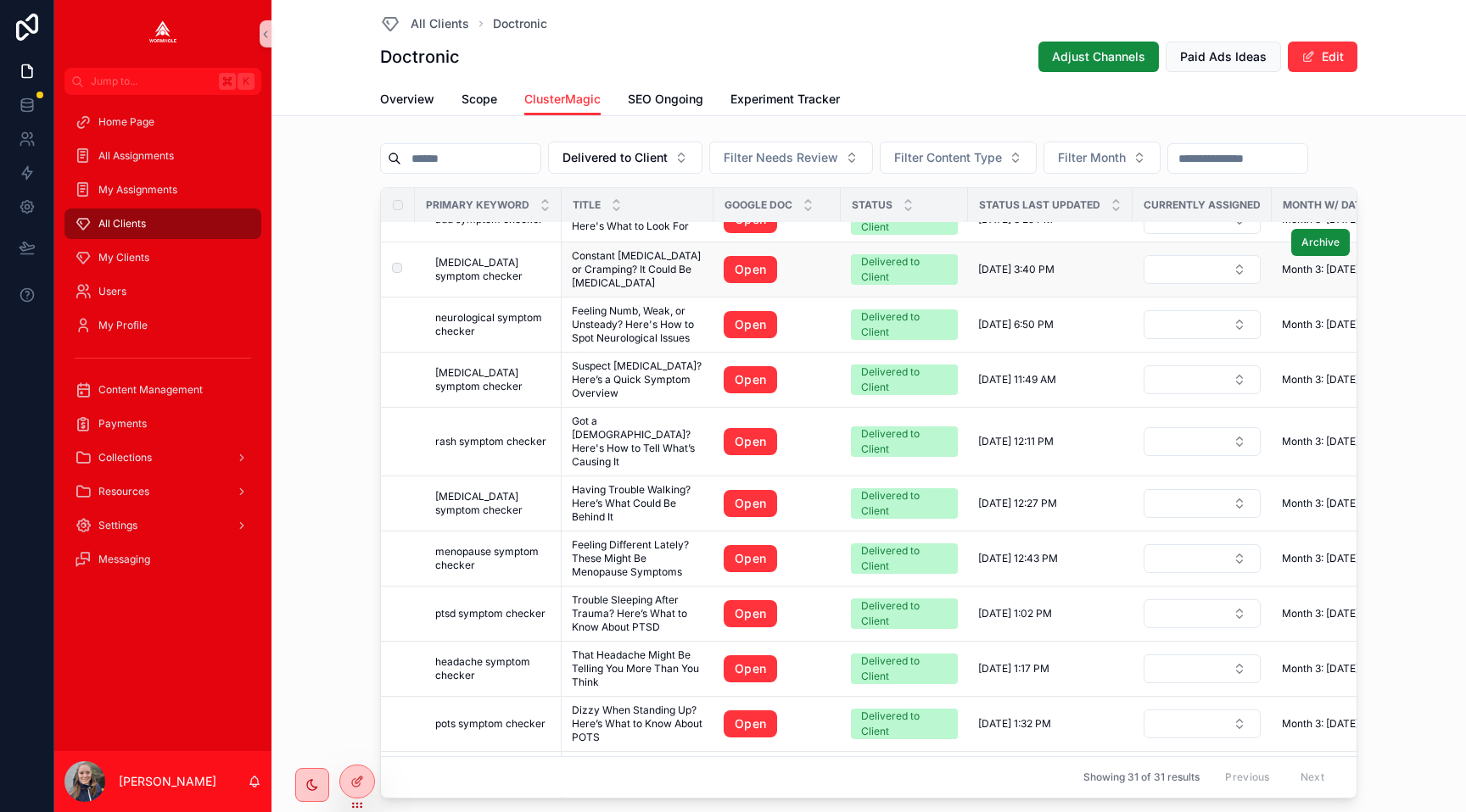
click at [496, 256] on span "ibs symptom checker" at bounding box center [493, 269] width 116 height 27
click at [738, 256] on link "Open" at bounding box center [749, 269] width 53 height 27
click at [488, 311] on span "neurological symptom checker" at bounding box center [493, 324] width 116 height 27
click at [755, 311] on link "Open" at bounding box center [749, 324] width 53 height 27
drag, startPoint x: 520, startPoint y: 339, endPoint x: 530, endPoint y: 339, distance: 10.0
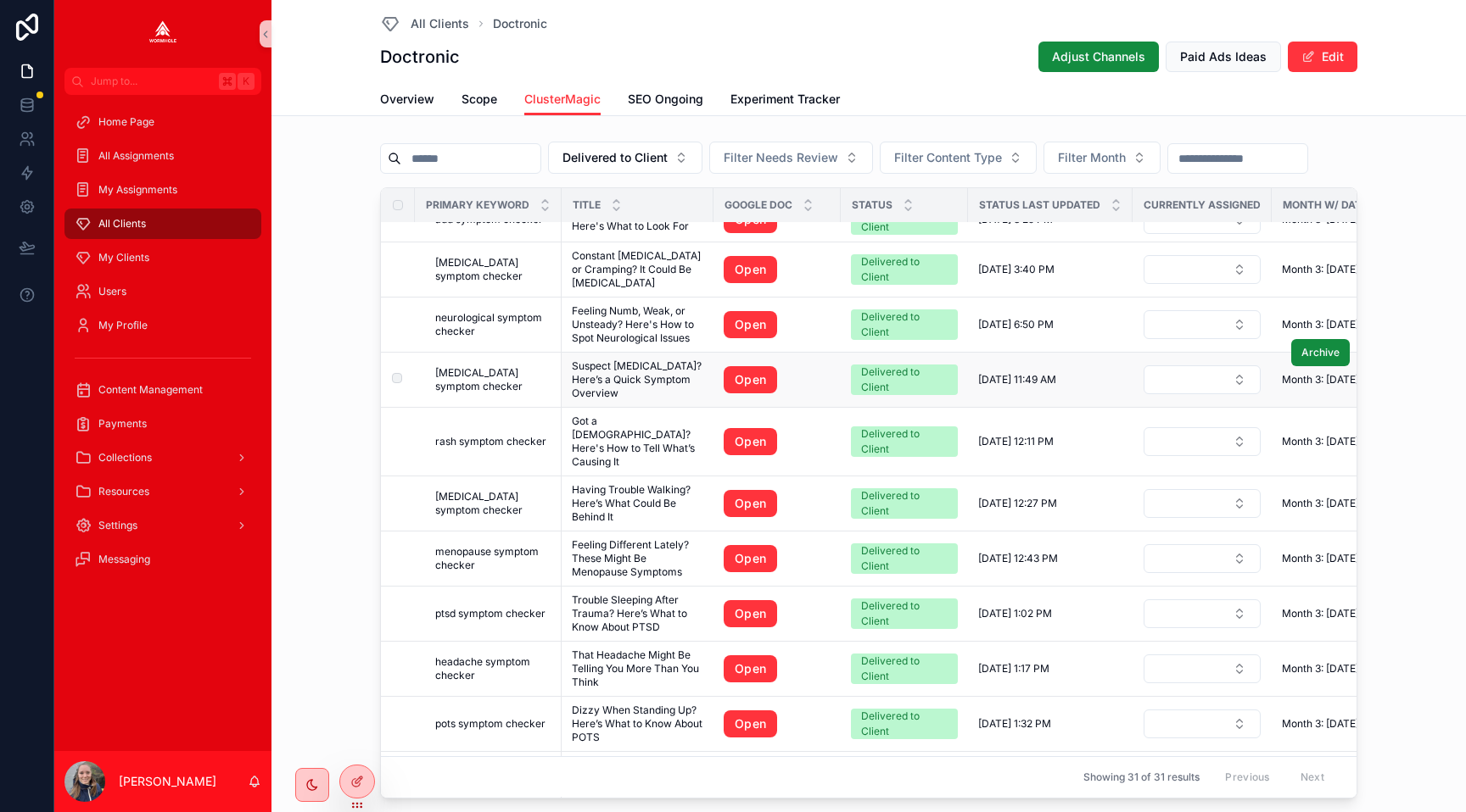
click at [520, 366] on span "adhd symptom checker" at bounding box center [493, 379] width 116 height 27
click at [736, 366] on link "Open" at bounding box center [749, 379] width 53 height 27
click at [478, 435] on span "rash symptom checker" at bounding box center [490, 441] width 111 height 13
click at [726, 428] on link "Open" at bounding box center [749, 441] width 53 height 27
click at [469, 490] on span "difficulty walking symptom checker" at bounding box center [493, 503] width 116 height 27
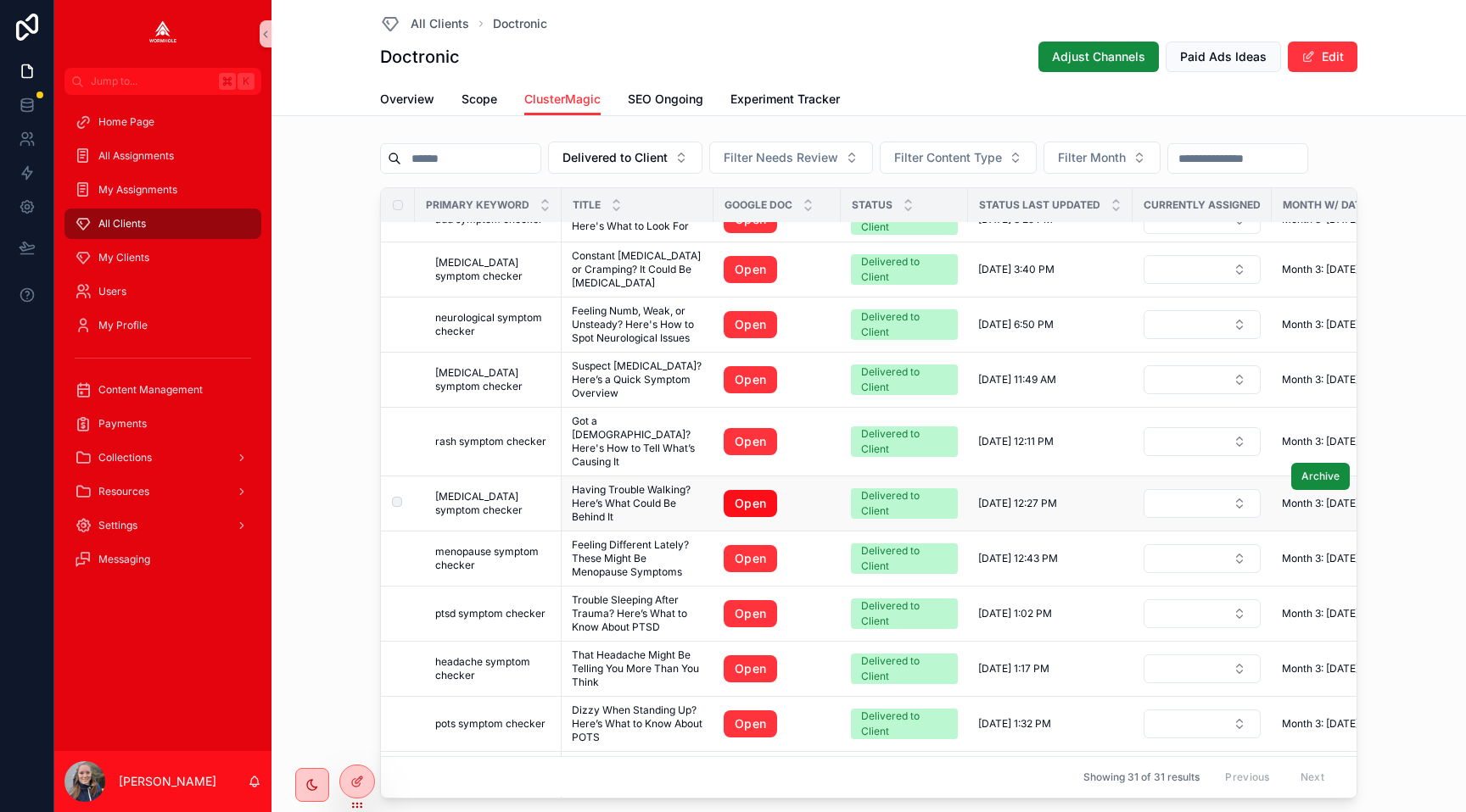
click at [738, 490] on link "Open" at bounding box center [749, 503] width 53 height 27
click at [526, 545] on span "menopause symptom checker" at bounding box center [493, 558] width 116 height 27
click at [740, 545] on link "Open" at bounding box center [749, 558] width 53 height 27
click at [500, 607] on span "ptsd symptom checker" at bounding box center [490, 613] width 111 height 13
click at [735, 600] on link "Open" at bounding box center [749, 613] width 53 height 27
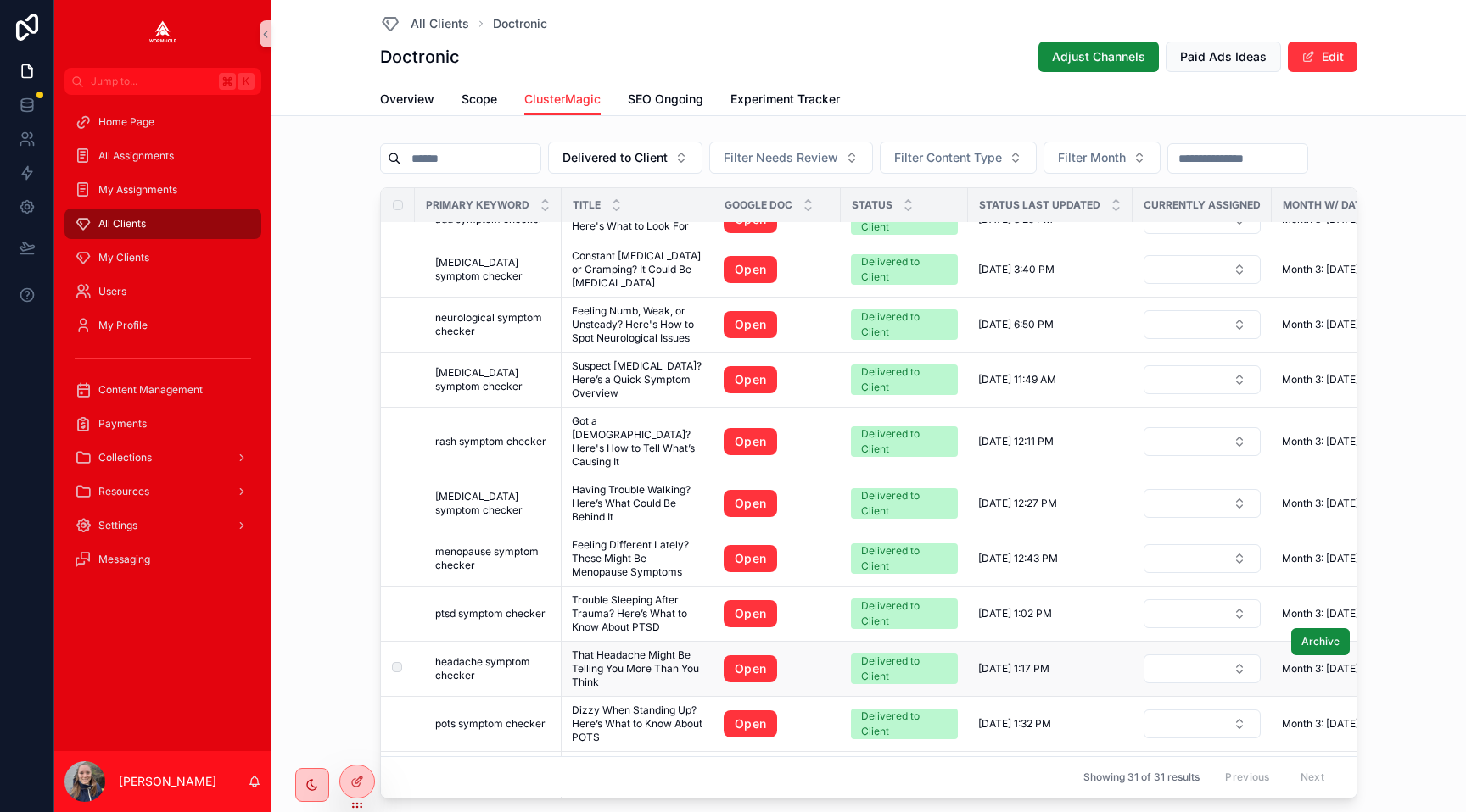
click at [498, 656] on span "headache symptom checker" at bounding box center [493, 669] width 116 height 27
click at [746, 656] on link "Open" at bounding box center [749, 669] width 53 height 27
click at [502, 717] on span "pots symptom checker" at bounding box center [490, 724] width 111 height 13
click at [758, 711] on link "Open" at bounding box center [749, 724] width 53 height 27
click at [509, 773] on span "uti symptom checker" at bounding box center [485, 779] width 102 height 13
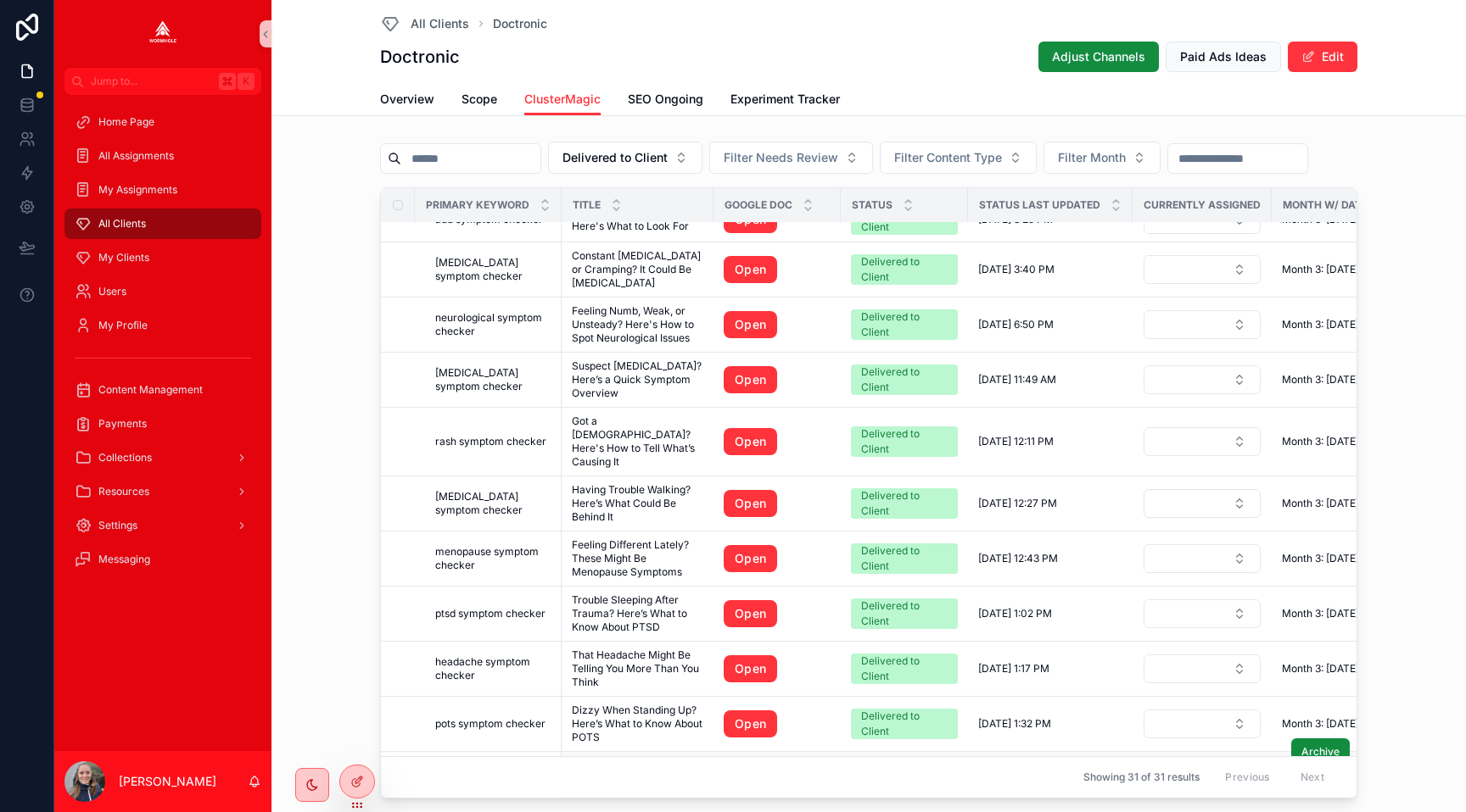
click at [739, 766] on link "Open" at bounding box center [749, 779] width 53 height 27
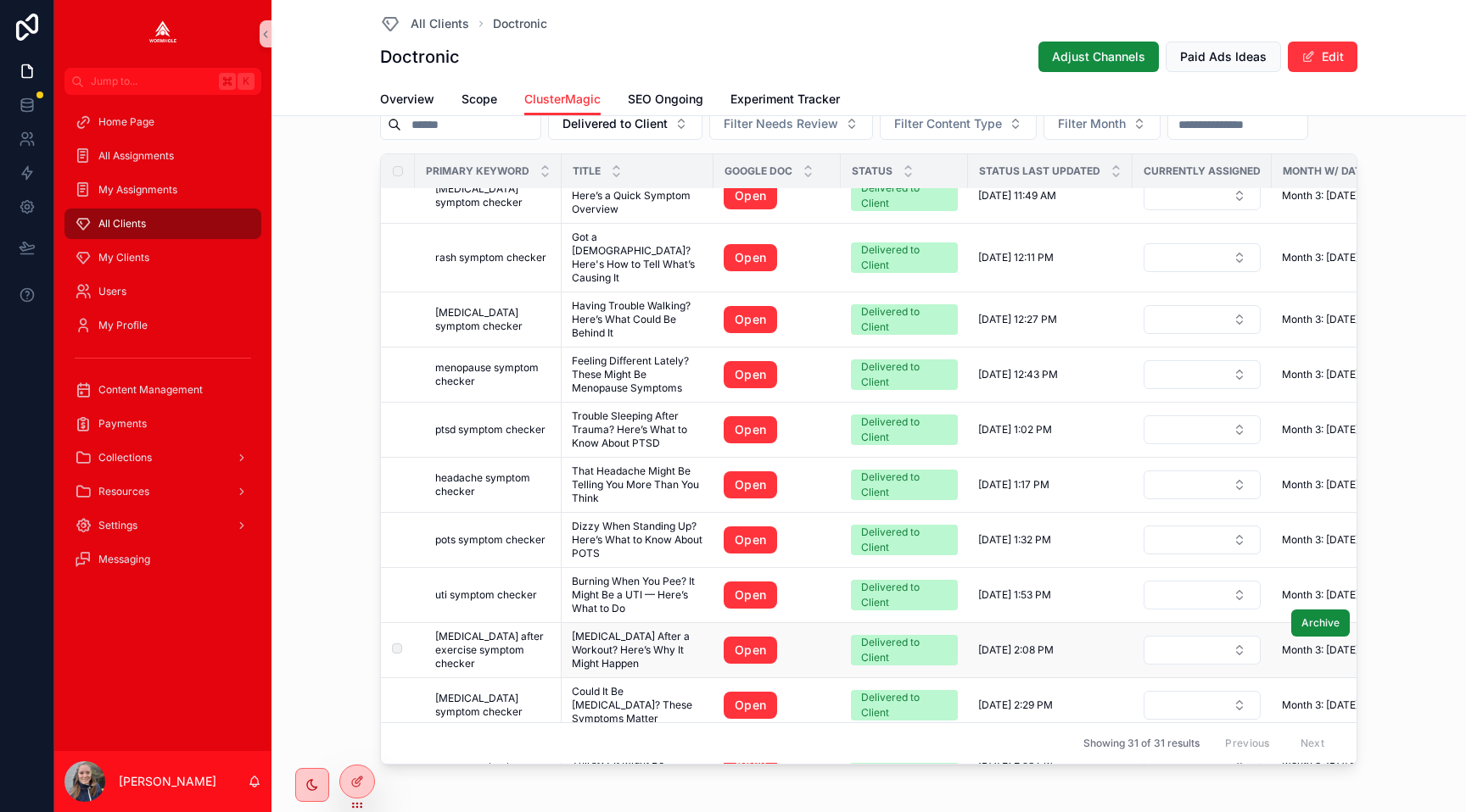
click at [462, 630] on span "heartburn after exercise symptom checker" at bounding box center [493, 650] width 116 height 40
click at [749, 637] on link "Open" at bounding box center [749, 650] width 53 height 27
click at [525, 692] on span "colorectal cancer symptom checker" at bounding box center [493, 705] width 116 height 27
click at [753, 692] on link "Open" at bounding box center [749, 705] width 53 height 27
click at [473, 747] on span "diabetes symptom checker" at bounding box center [493, 760] width 116 height 27
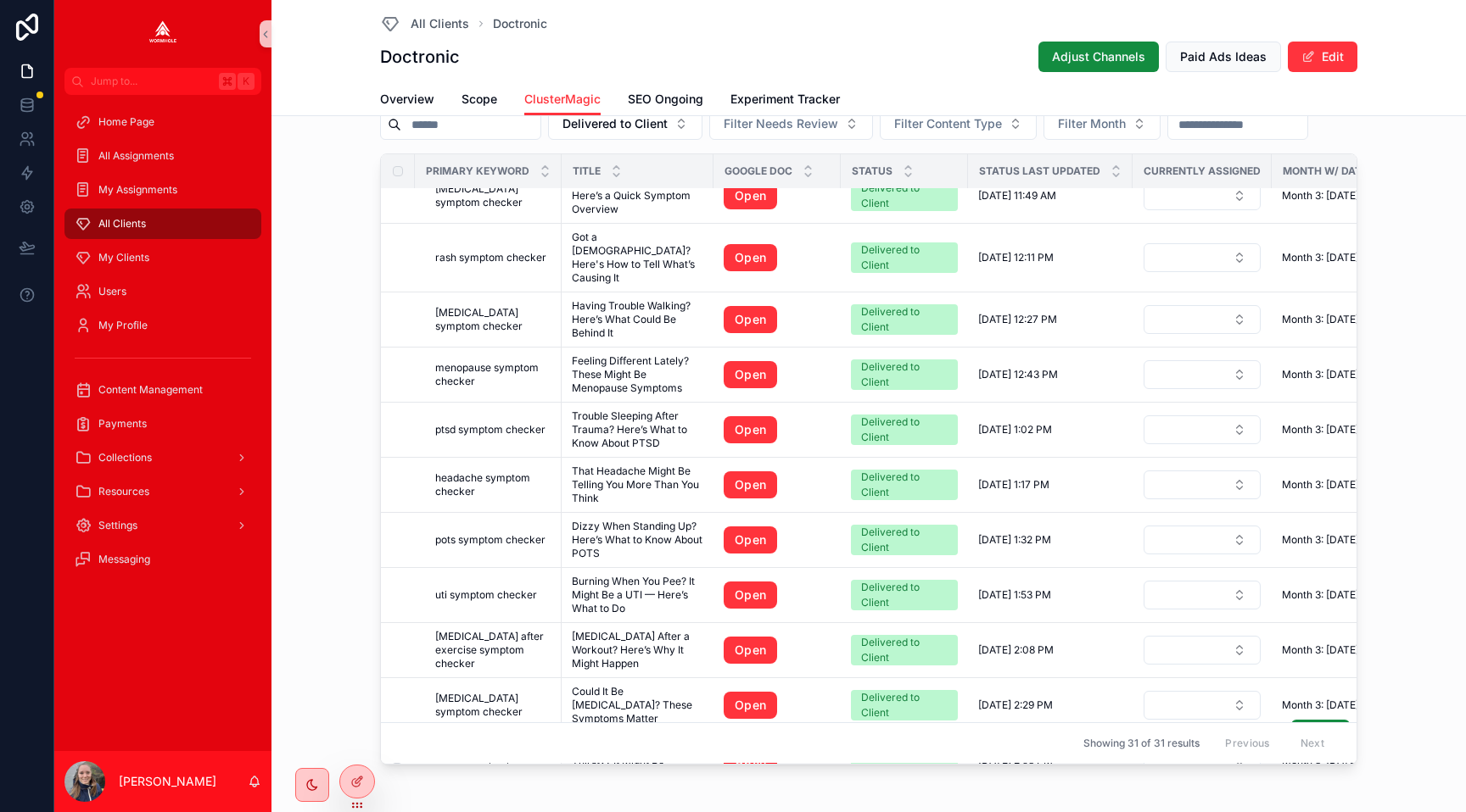
click at [752, 747] on link "Open" at bounding box center [749, 760] width 53 height 27
click at [647, 126] on span "Delivered to Client" at bounding box center [615, 124] width 105 height 17
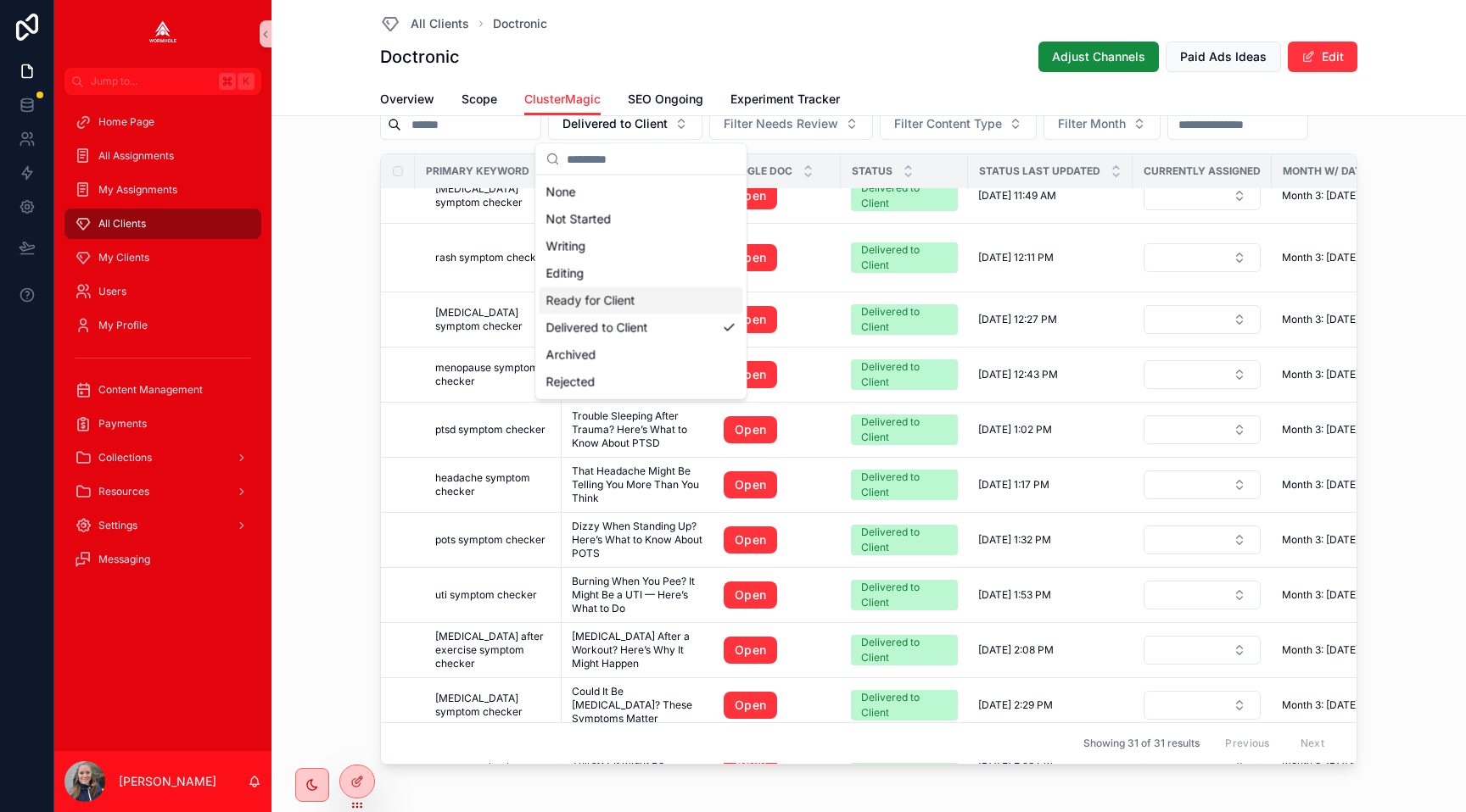
drag, startPoint x: 617, startPoint y: 294, endPoint x: 661, endPoint y: 124, distance: 175.6
click at [617, 294] on div "Ready for Client" at bounding box center [641, 301] width 203 height 27
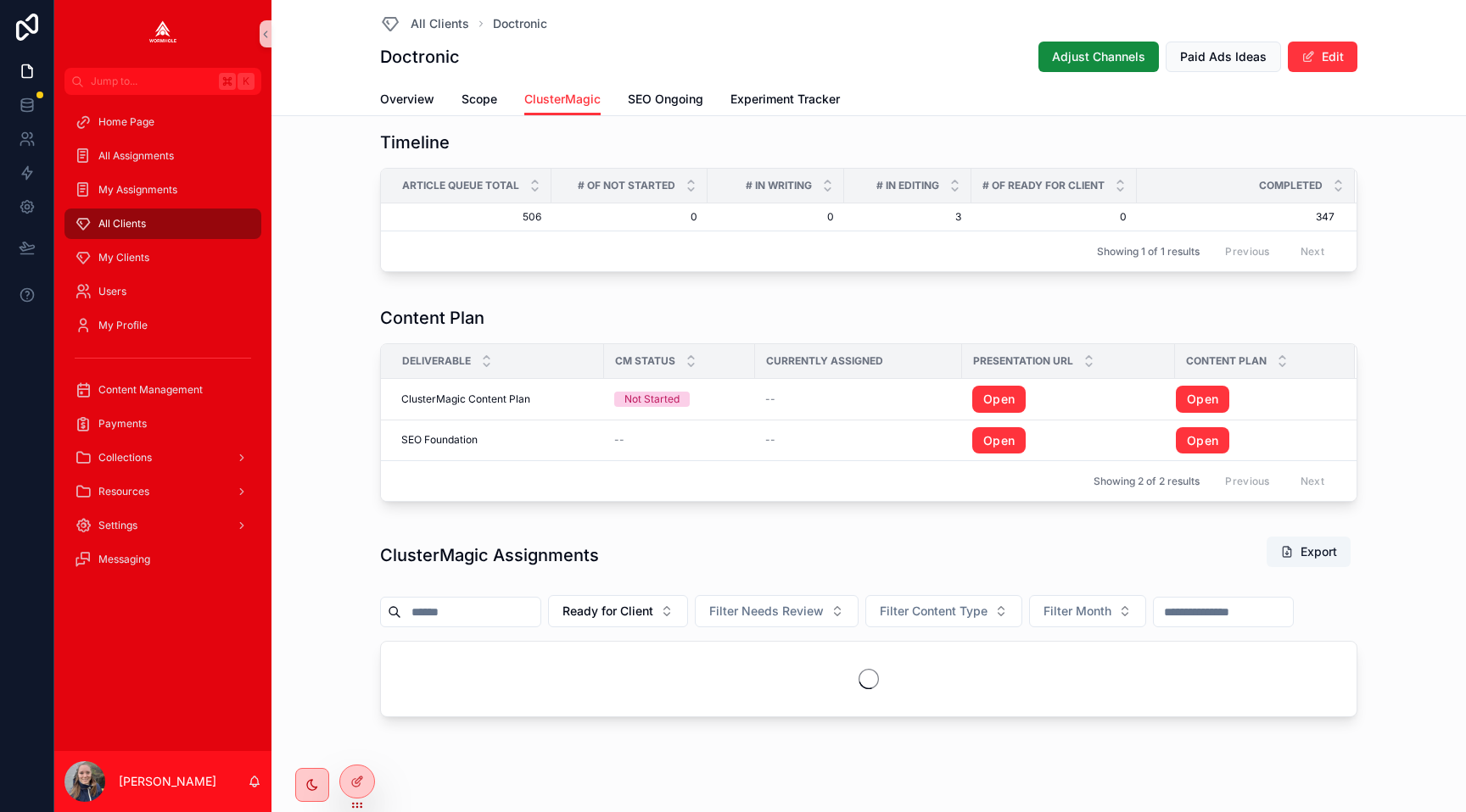
scroll to position [1160, 0]
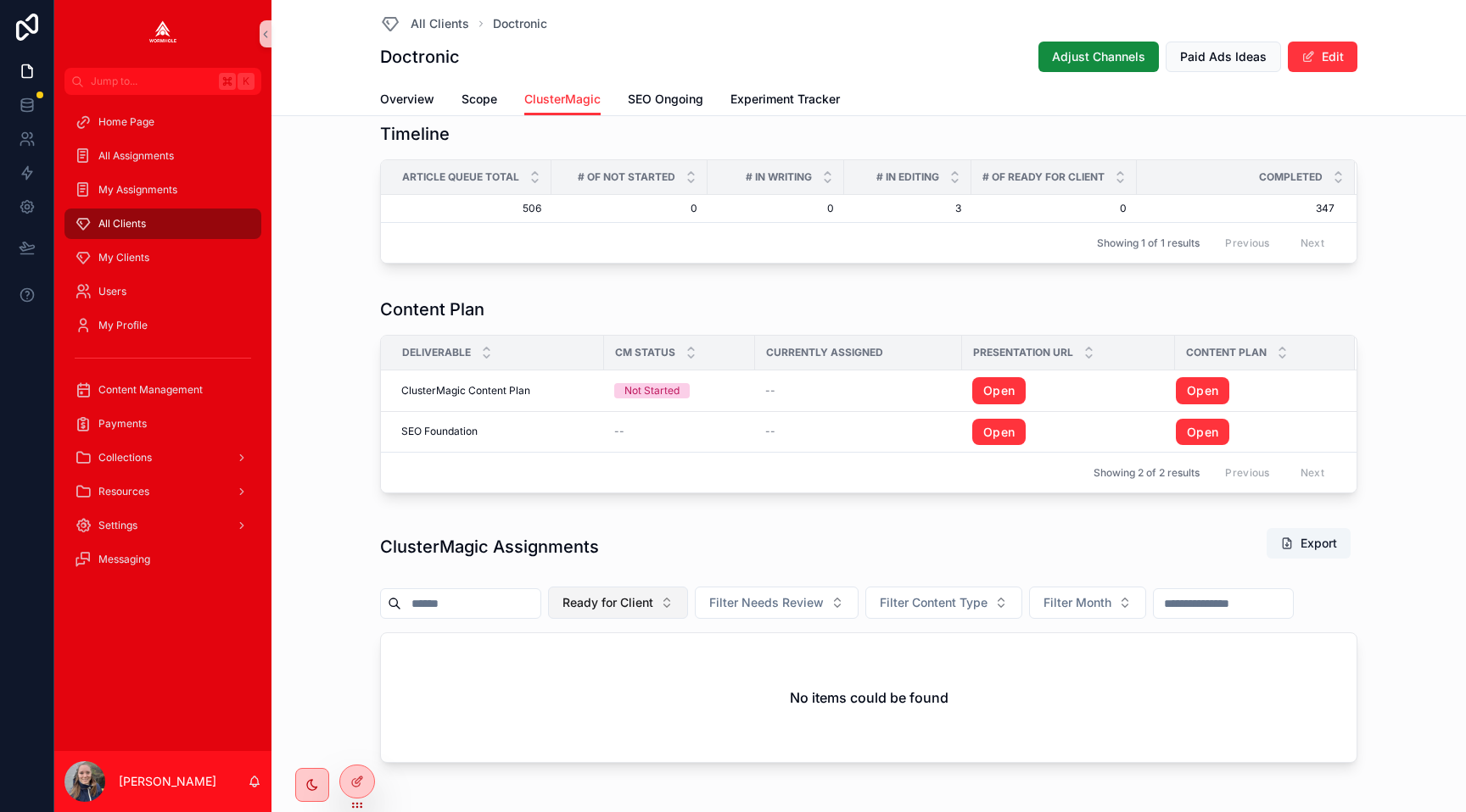
click at [650, 599] on span "Ready for Client" at bounding box center [607, 603] width 91 height 17
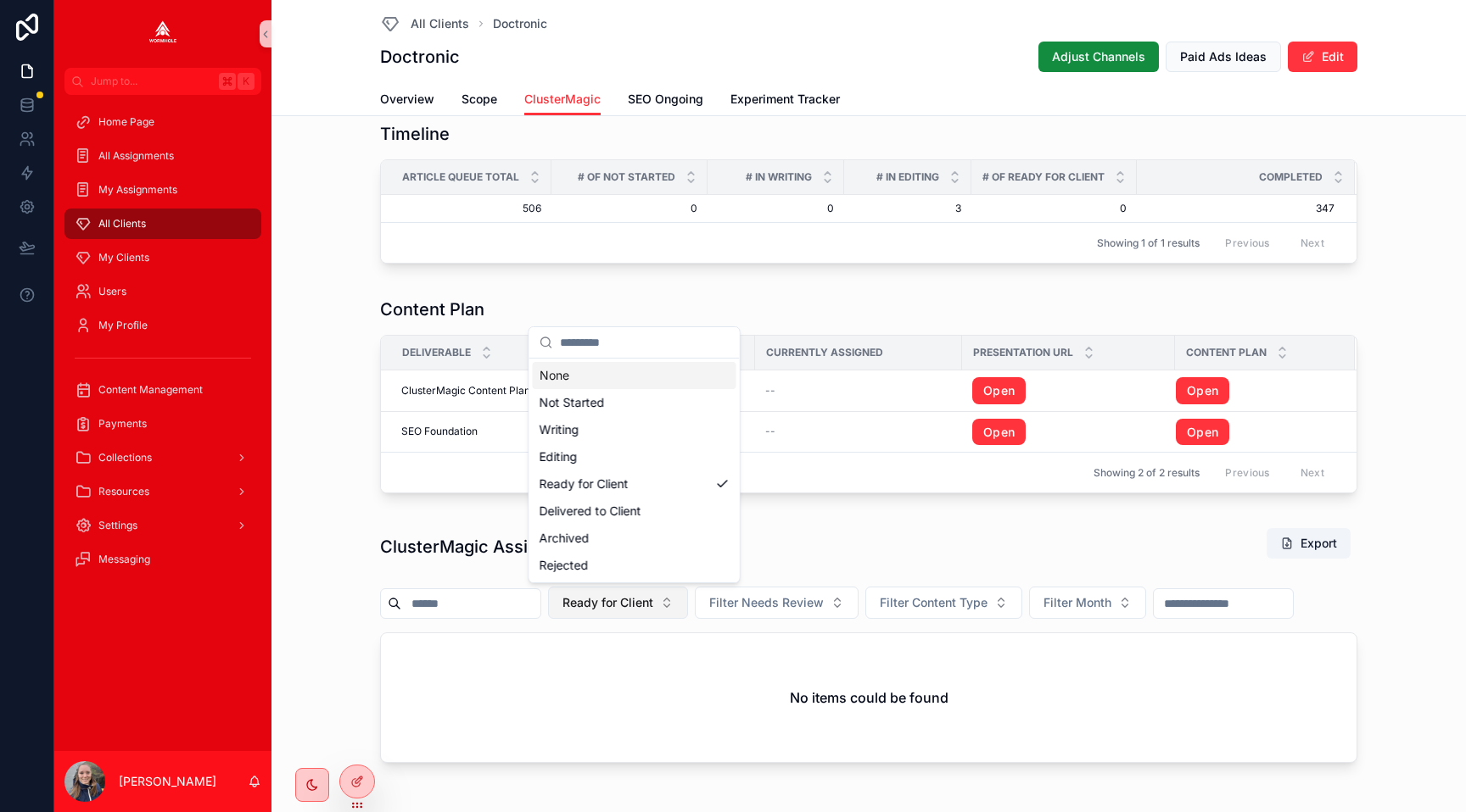
click at [620, 601] on span "Ready for Client" at bounding box center [607, 603] width 91 height 17
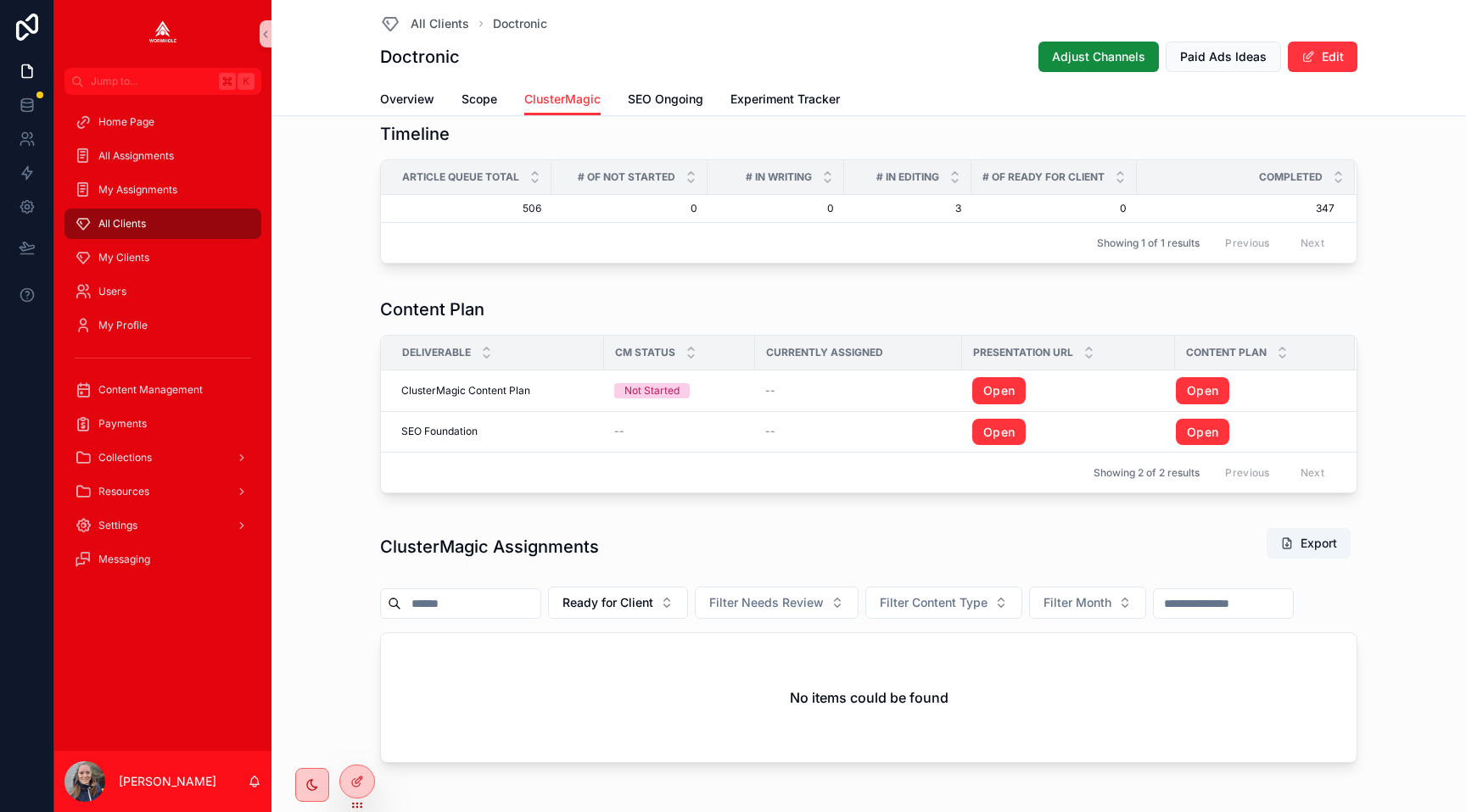
click at [611, 460] on div "Showing 2 of 2 results Previous Next" at bounding box center [868, 472] width 975 height 40
click at [622, 609] on span "Ready for Client" at bounding box center [607, 603] width 91 height 17
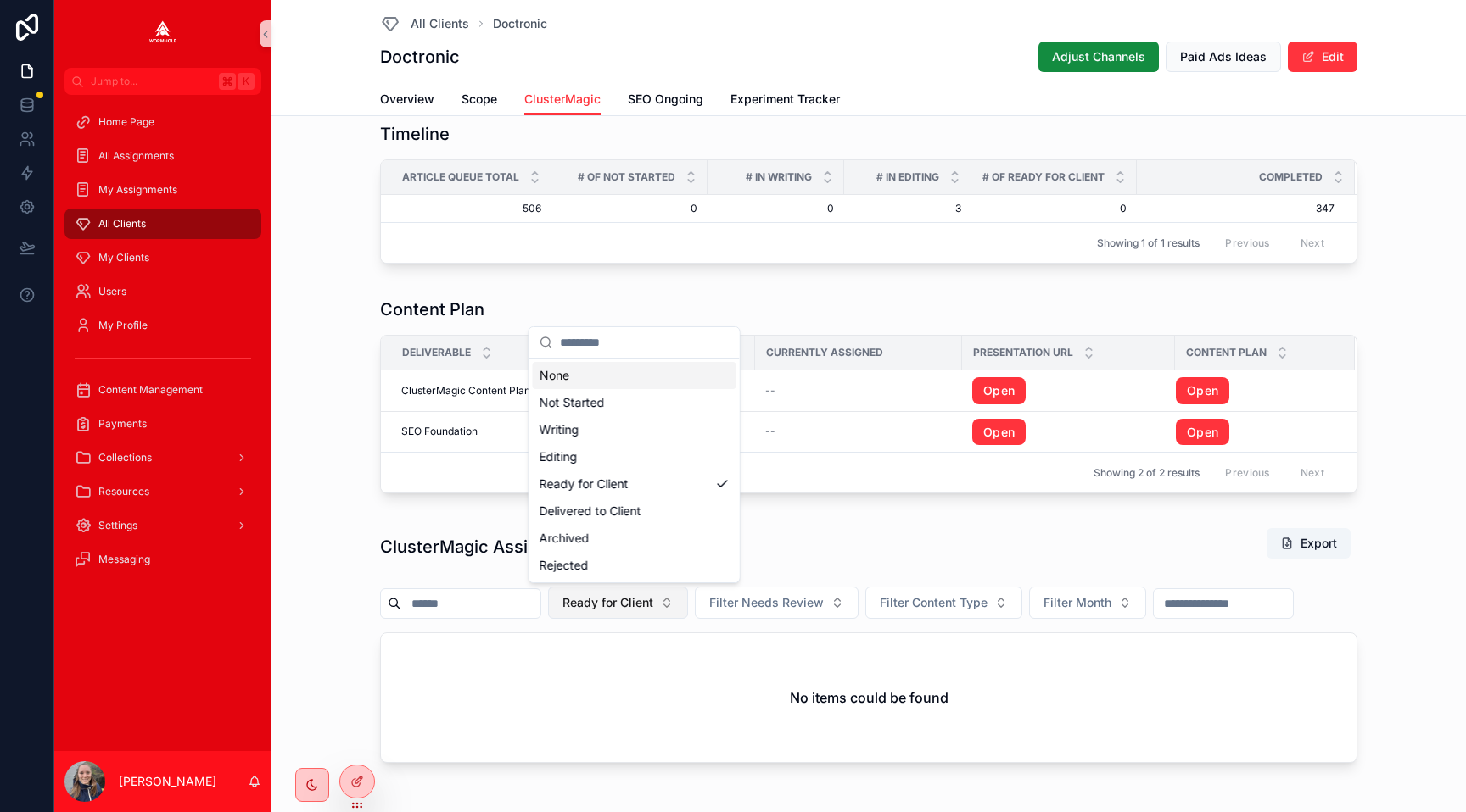
click at [623, 605] on span "Ready for Client" at bounding box center [607, 603] width 91 height 17
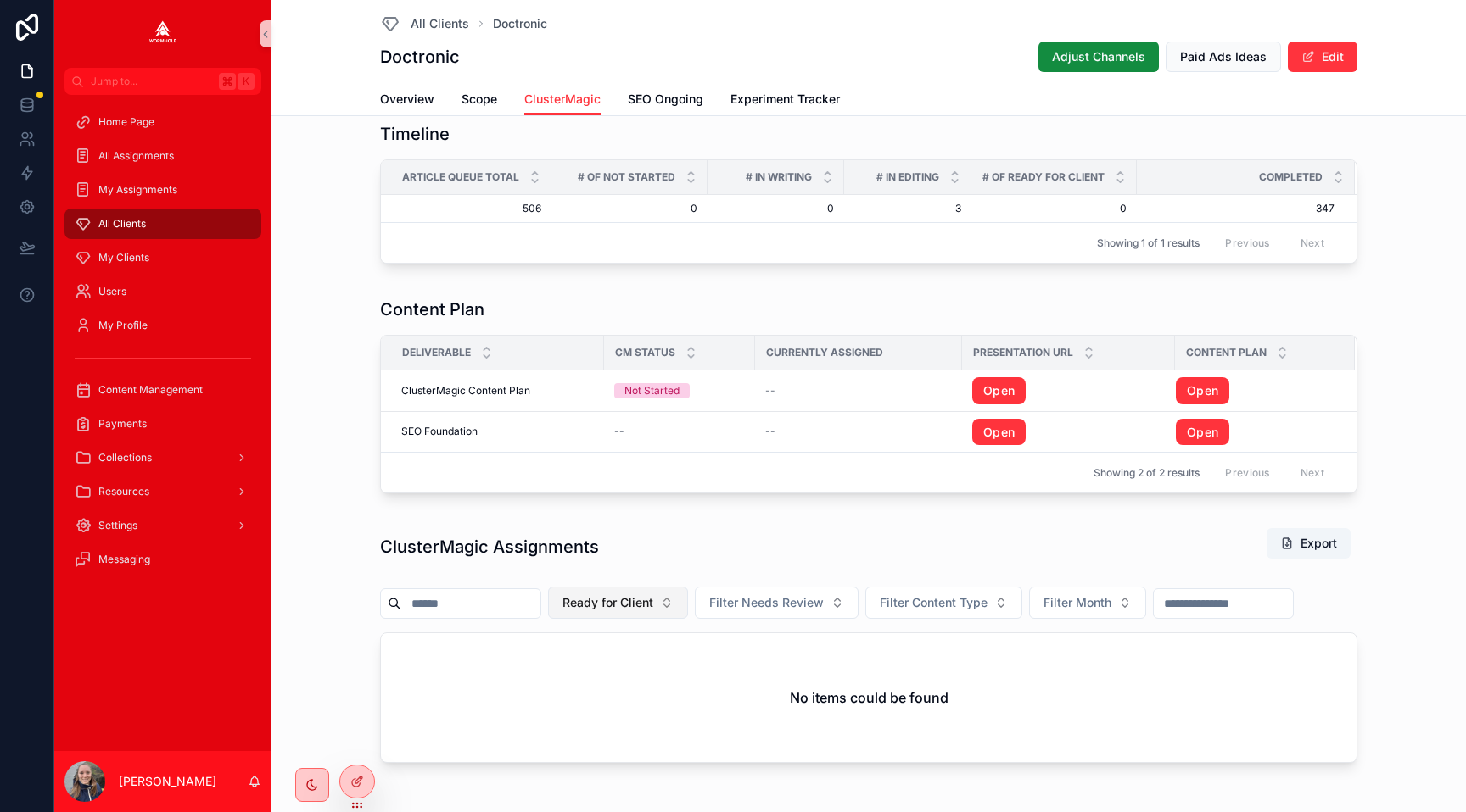
click at [669, 607] on button "Ready for Client" at bounding box center [617, 603] width 140 height 32
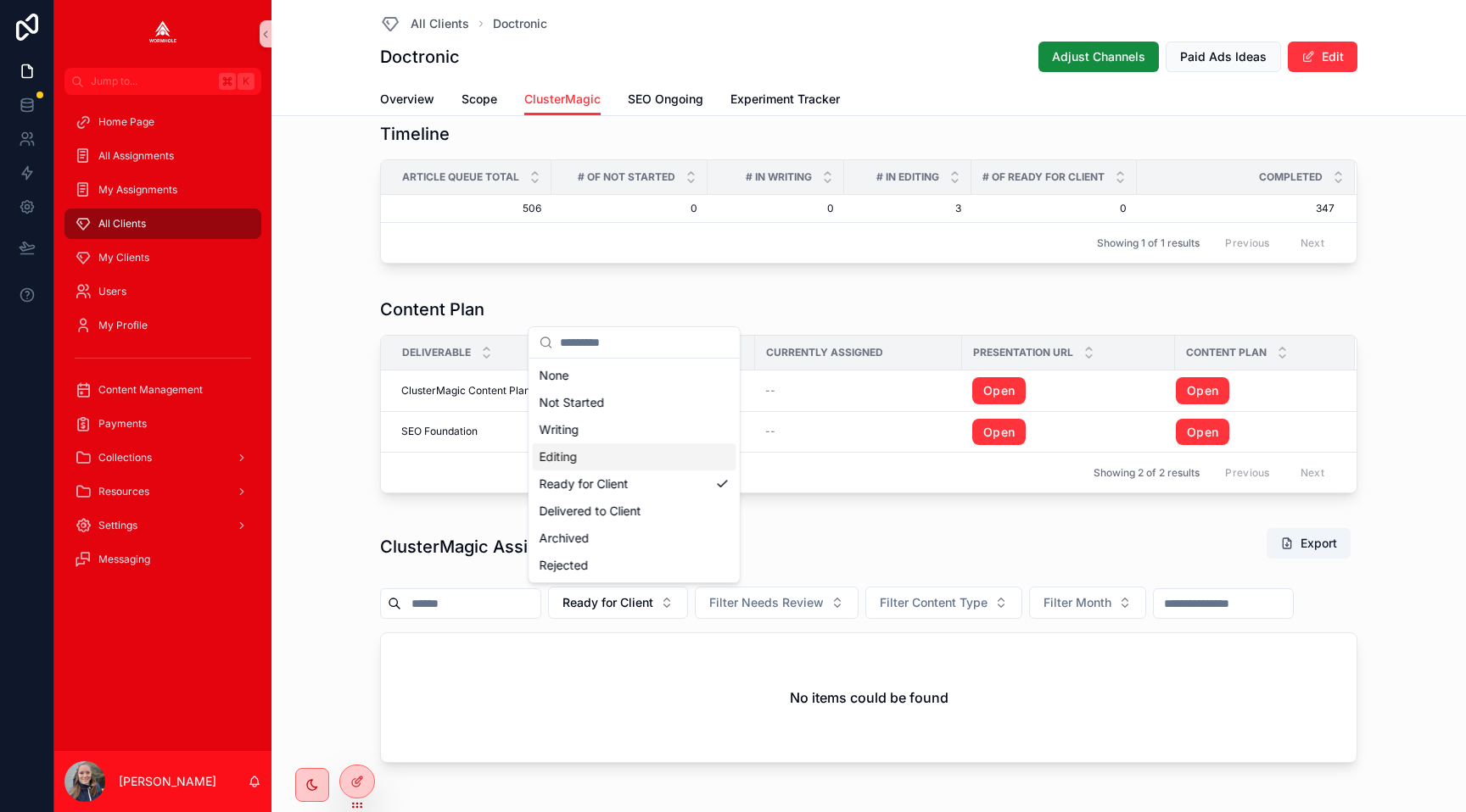
click at [597, 462] on div "Editing" at bounding box center [634, 457] width 203 height 27
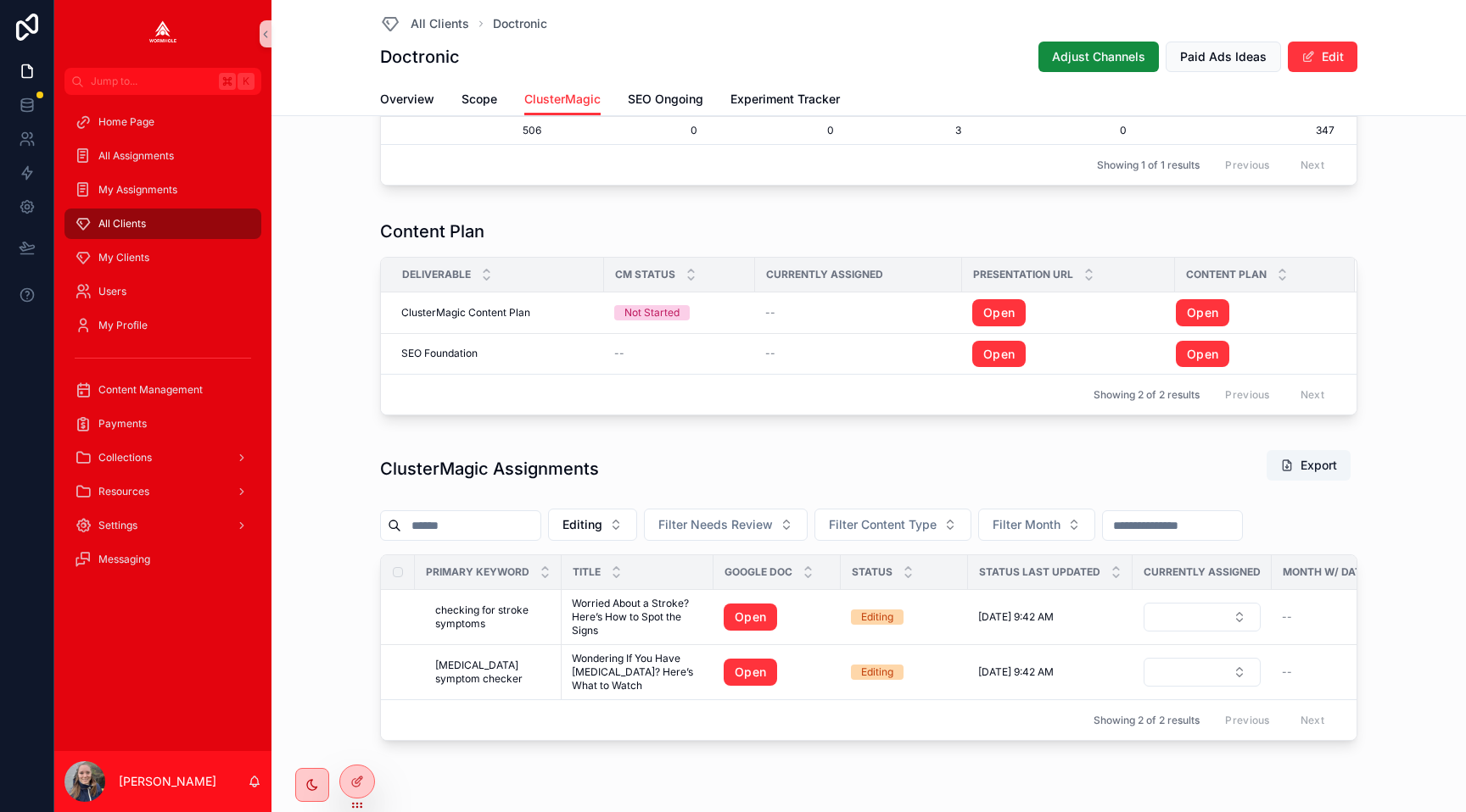
scroll to position [1242, 0]
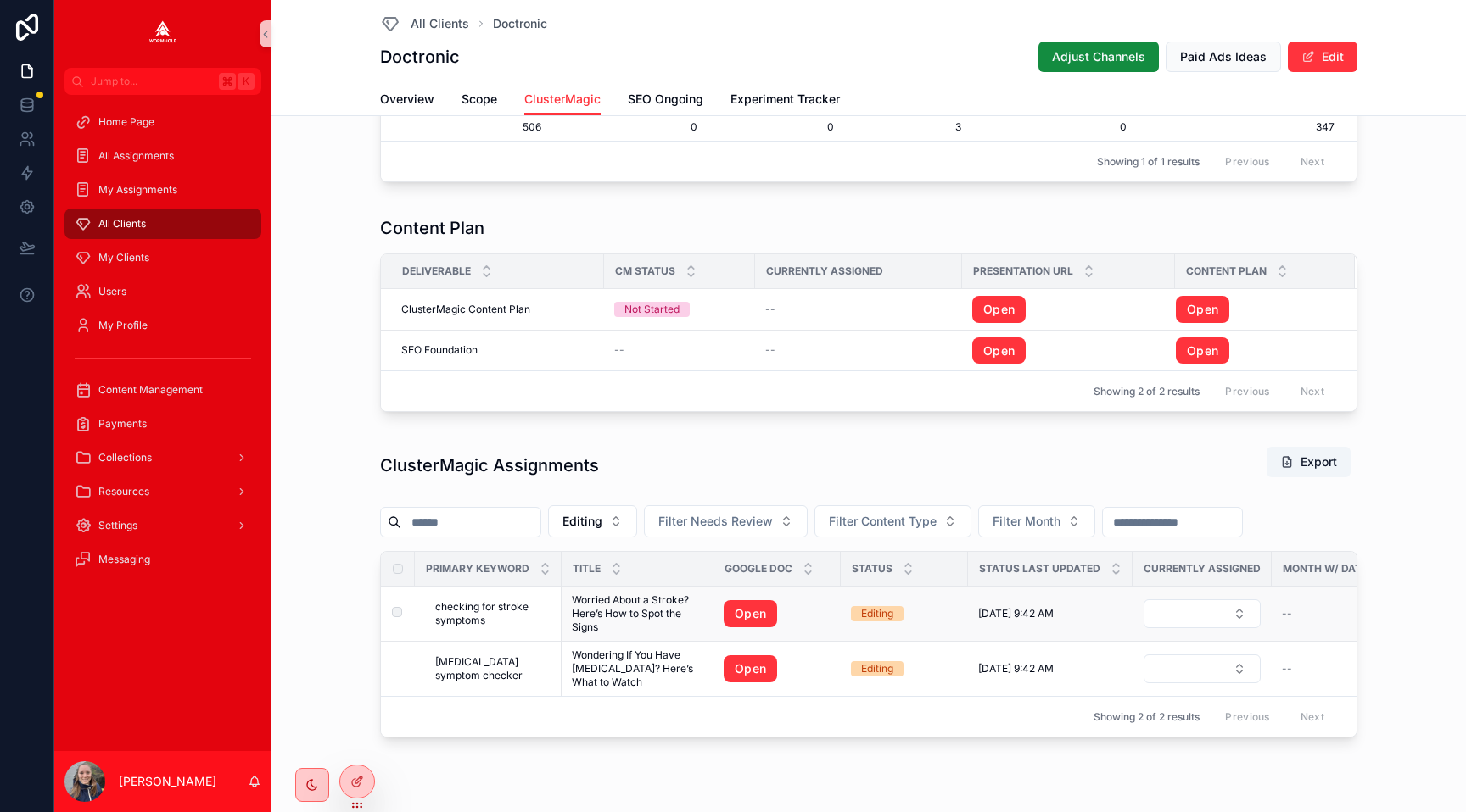
click at [491, 607] on span "checking for stroke symptoms" at bounding box center [493, 613] width 116 height 27
drag, startPoint x: 735, startPoint y: 612, endPoint x: 541, endPoint y: 675, distance: 204.0
click at [735, 612] on link "Open" at bounding box center [749, 613] width 53 height 27
click at [500, 669] on span "[MEDICAL_DATA] symptom checker" at bounding box center [493, 669] width 116 height 27
click at [751, 670] on link "Open" at bounding box center [749, 669] width 53 height 27
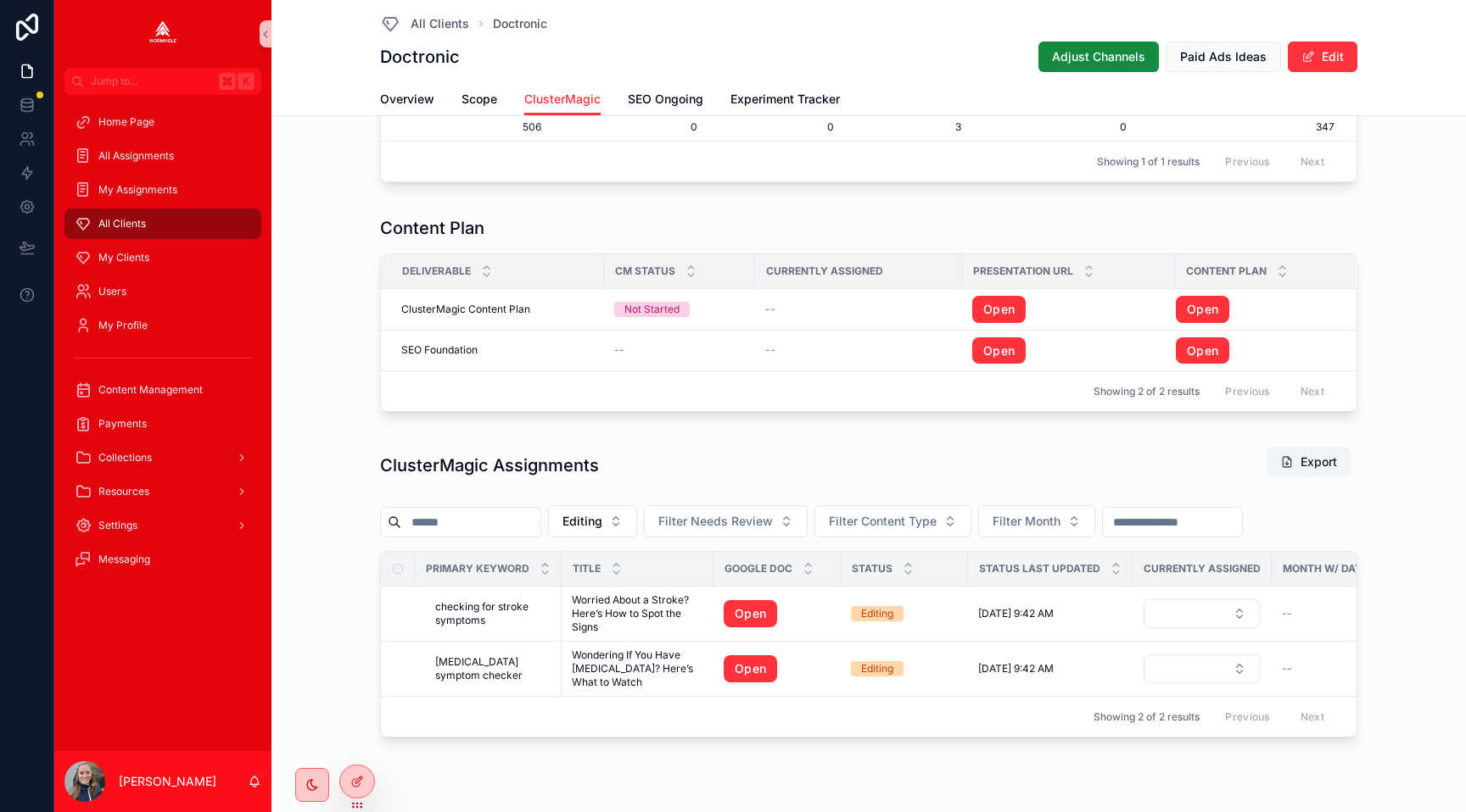
click at [698, 447] on div "ClusterMagic Assignments Export" at bounding box center [868, 465] width 977 height 39
click at [602, 525] on span "Editing" at bounding box center [582, 522] width 40 height 17
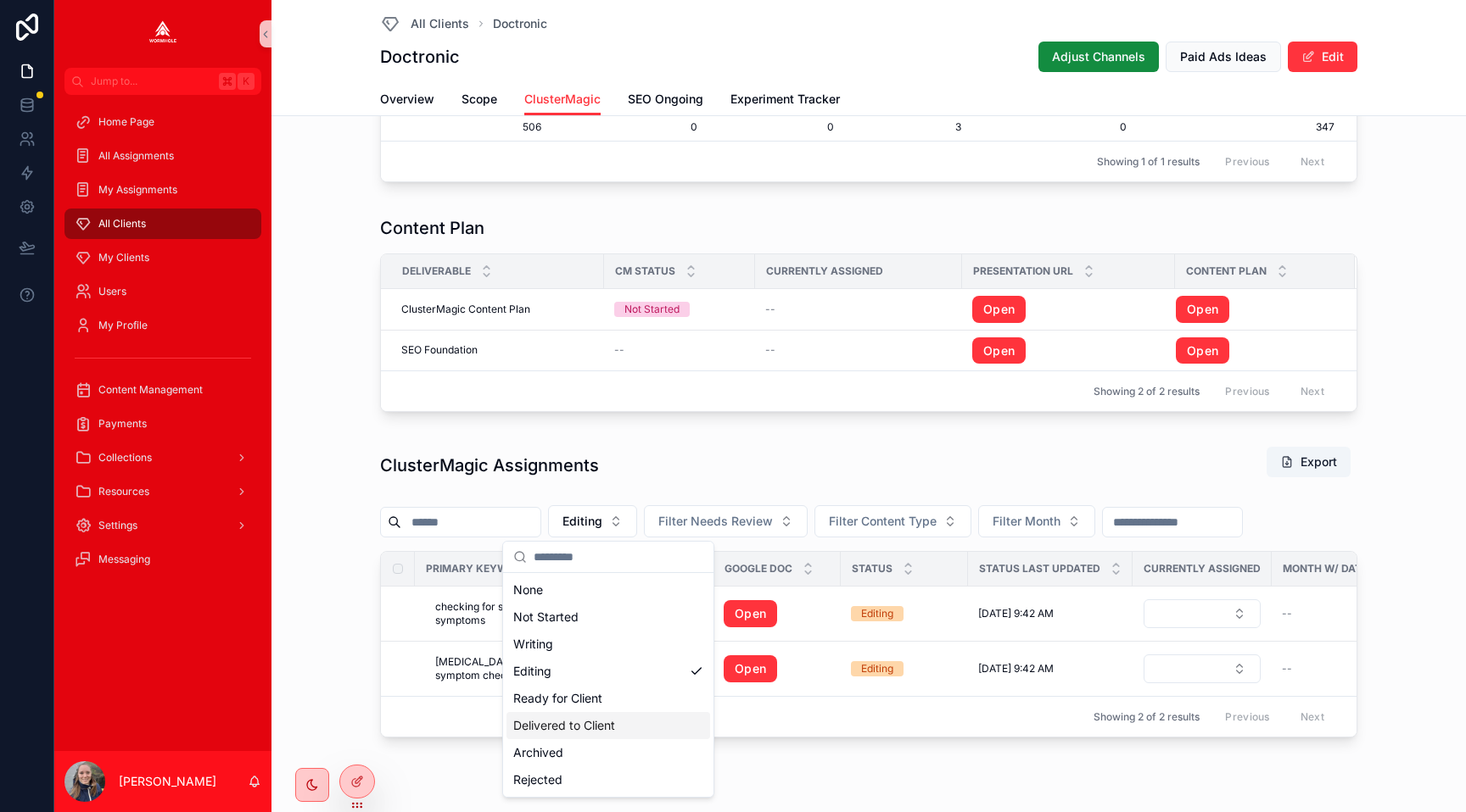
click at [591, 722] on div "Delivered to Client" at bounding box center [608, 726] width 203 height 27
